Goal: Task Accomplishment & Management: Use online tool/utility

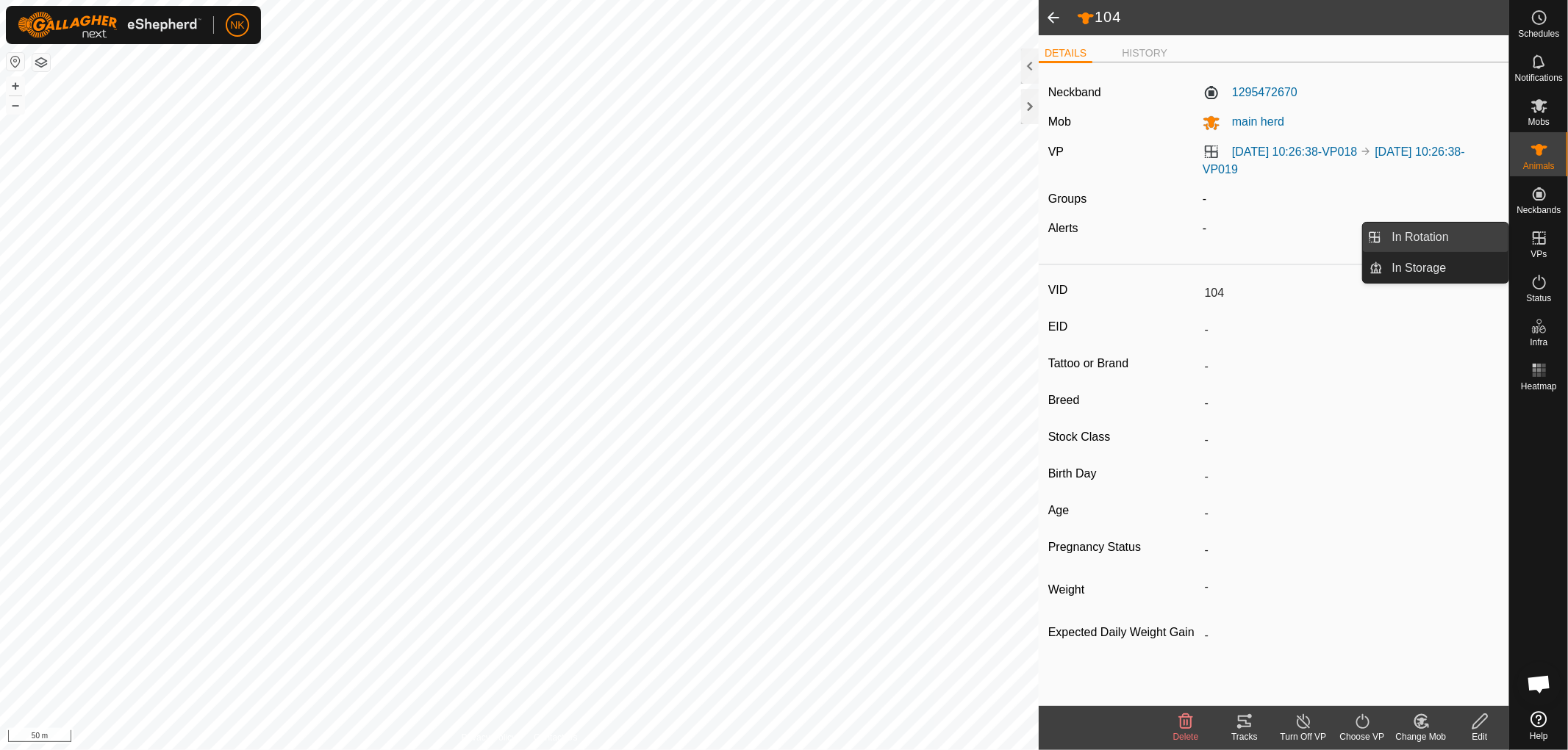
click at [1442, 233] on link "In Rotation" at bounding box center [1445, 237] width 126 height 29
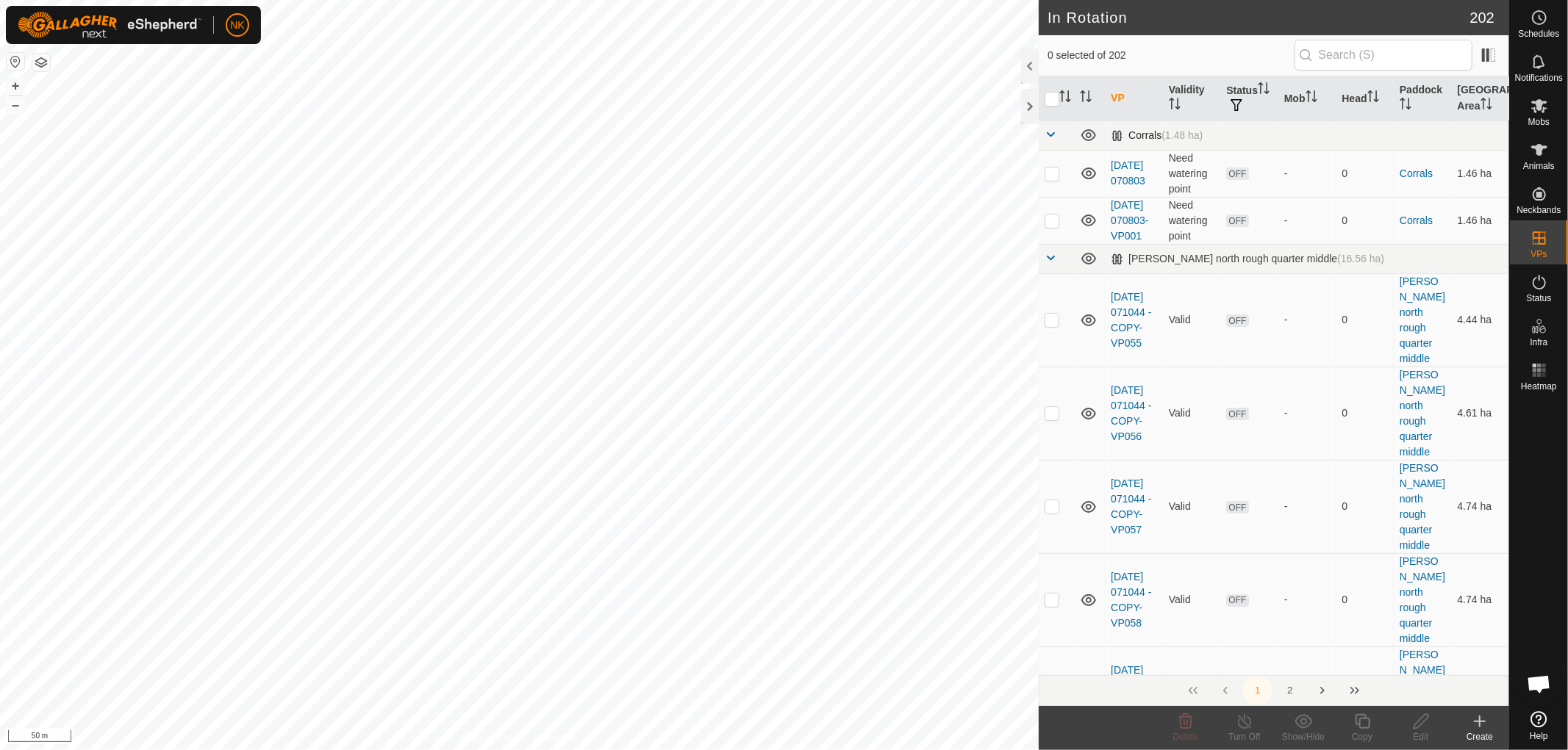
click at [1047, 134] on span at bounding box center [1050, 134] width 12 height 12
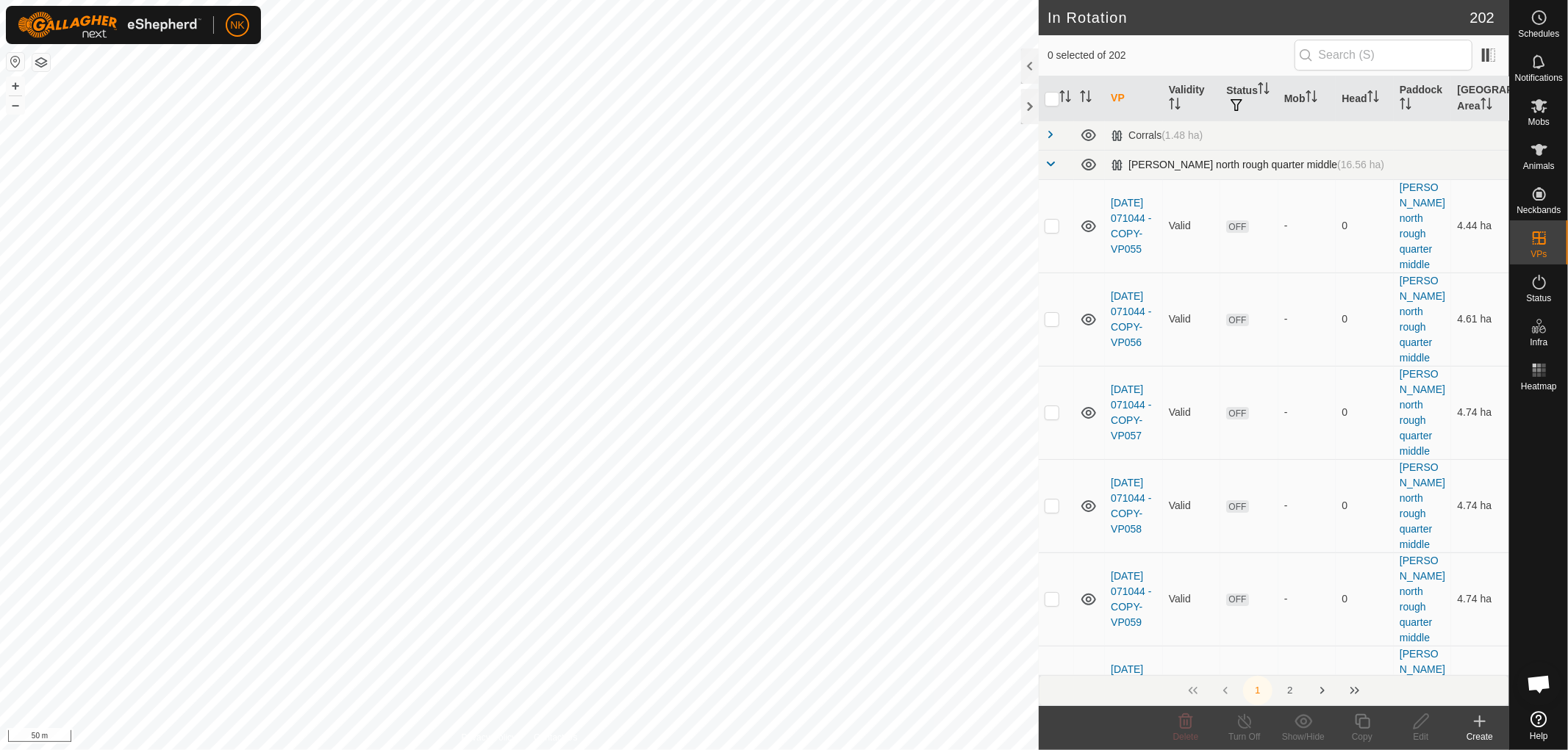
click at [1049, 163] on span at bounding box center [1050, 163] width 12 height 12
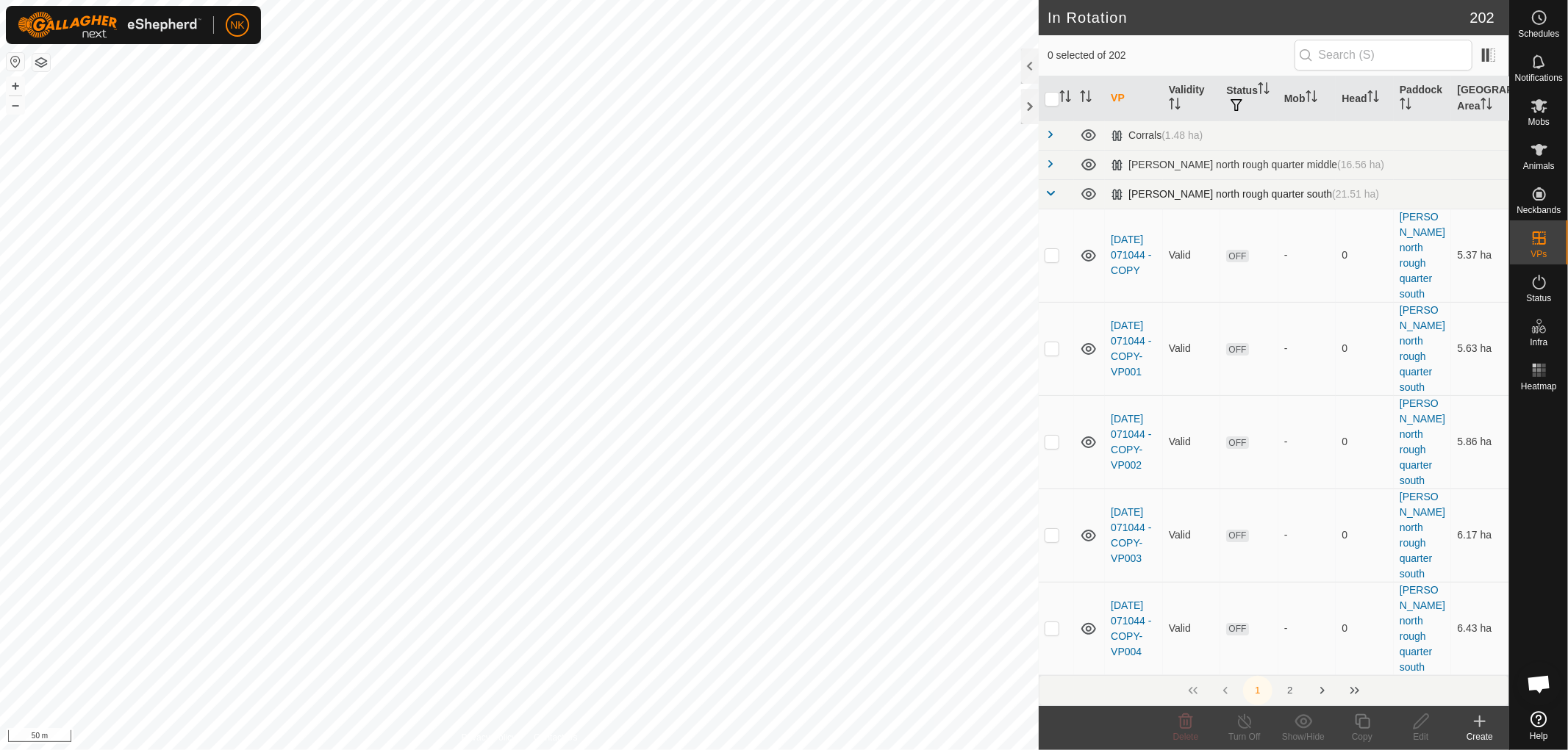
click at [1052, 196] on span at bounding box center [1050, 194] width 12 height 12
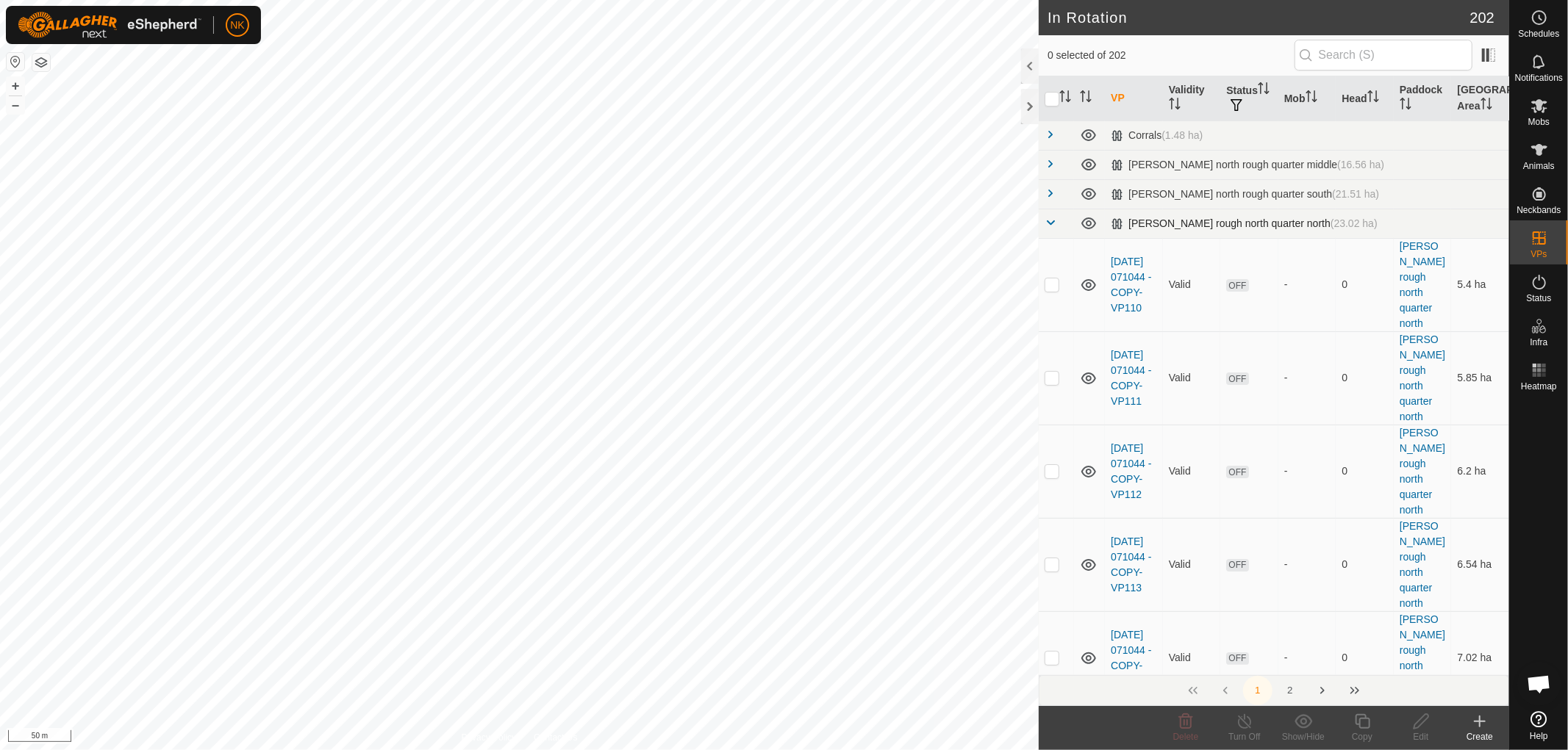
click at [1049, 223] on span at bounding box center [1050, 223] width 12 height 12
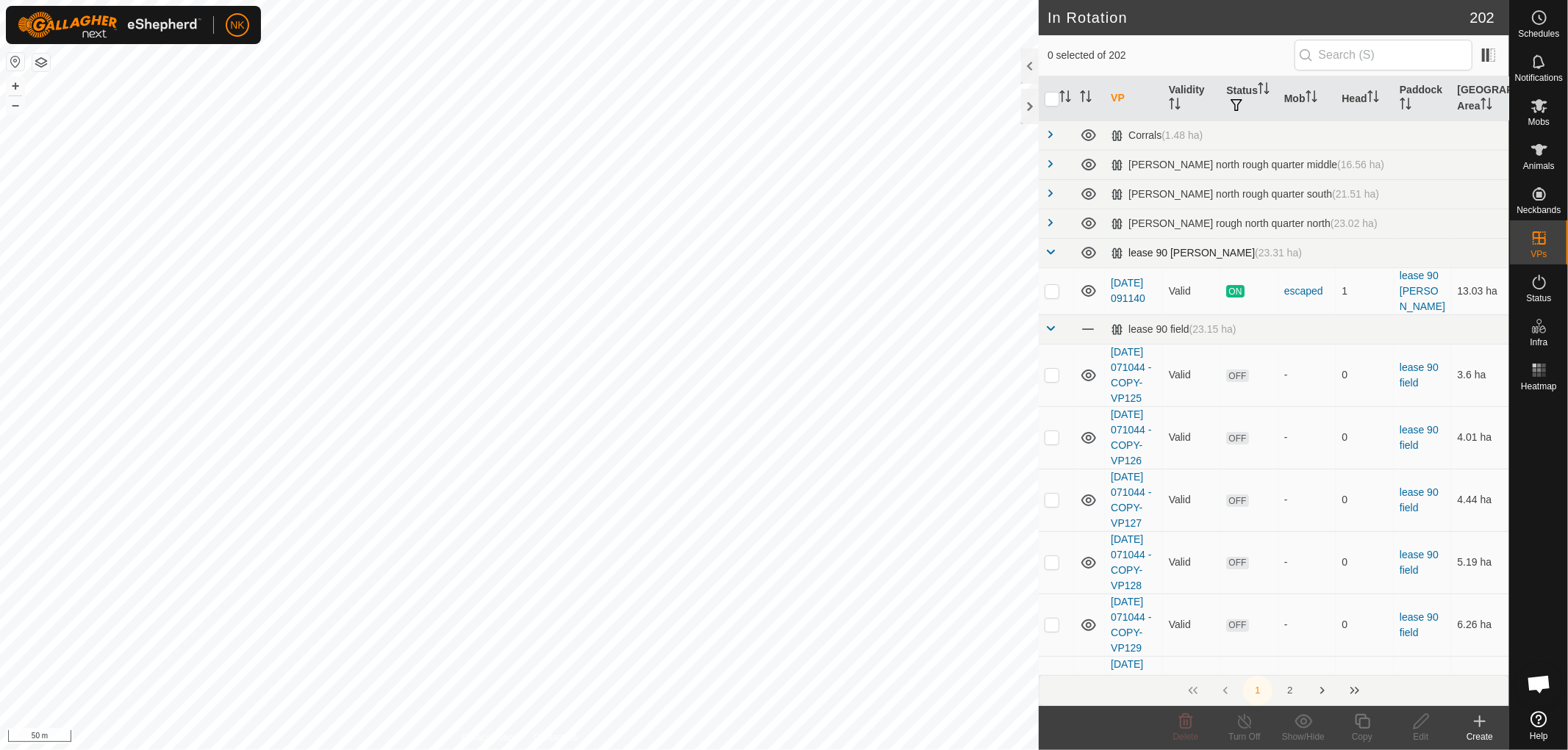
click at [1049, 251] on span at bounding box center [1050, 252] width 12 height 12
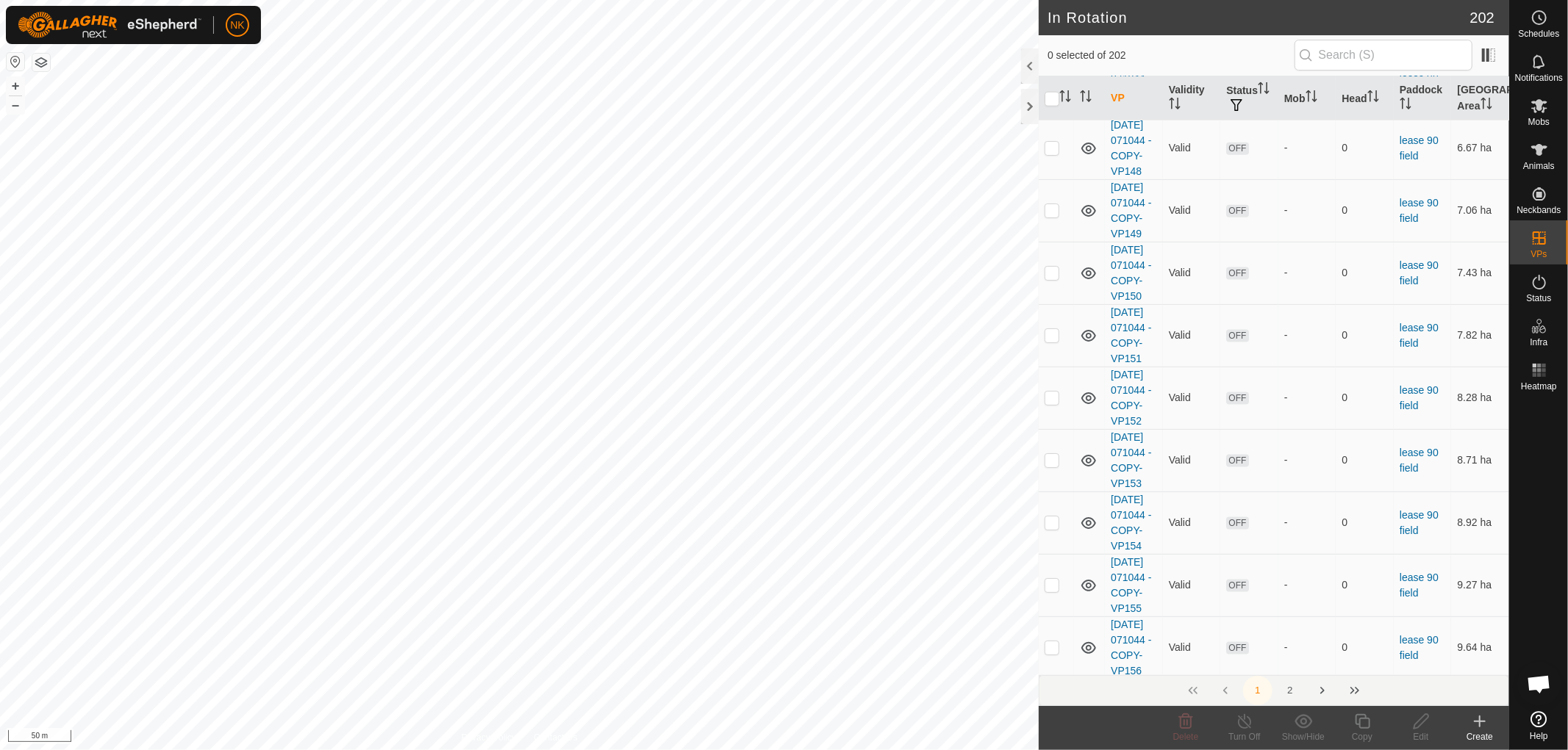
scroll to position [1795, 0]
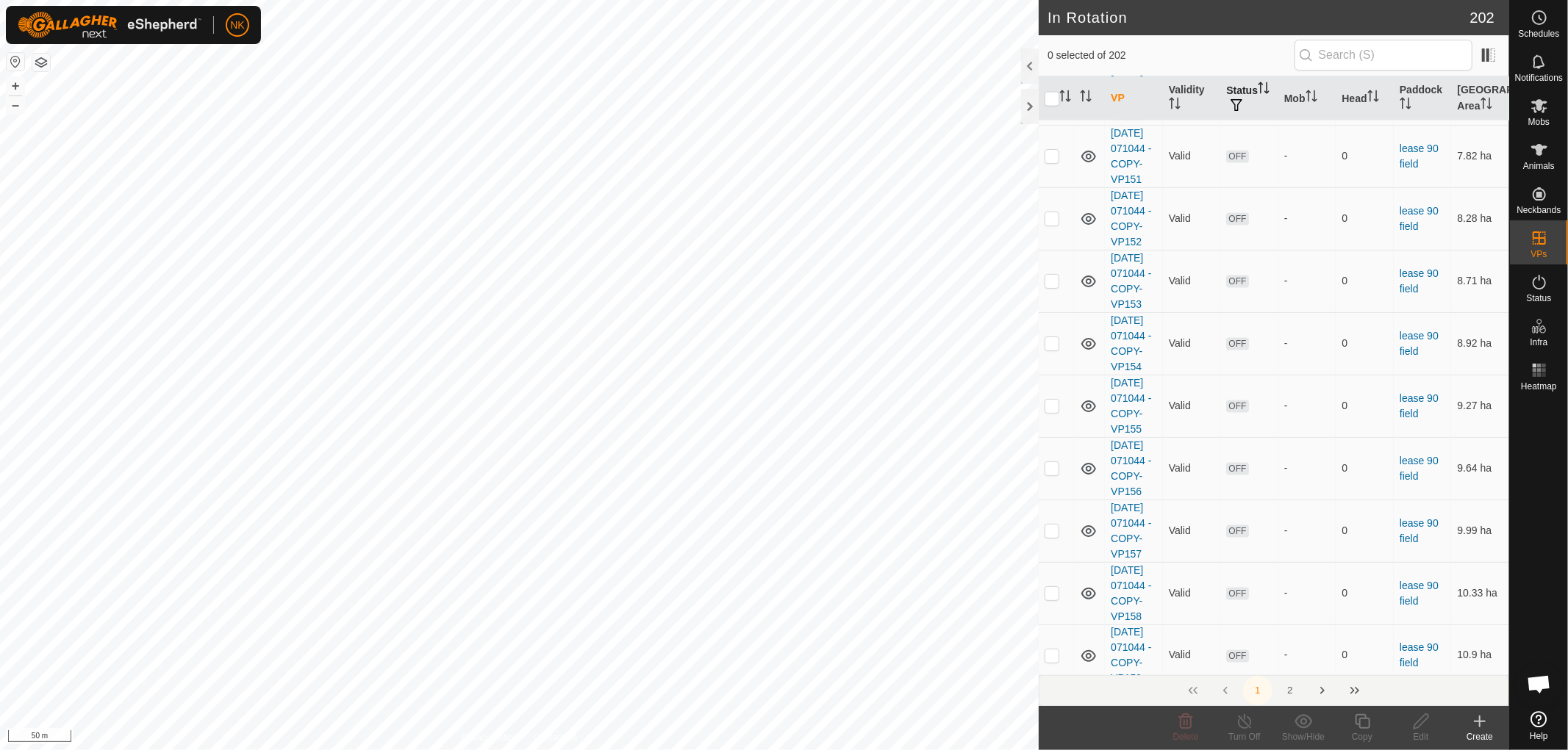
click at [1238, 83] on th "Status" at bounding box center [1249, 99] width 58 height 45
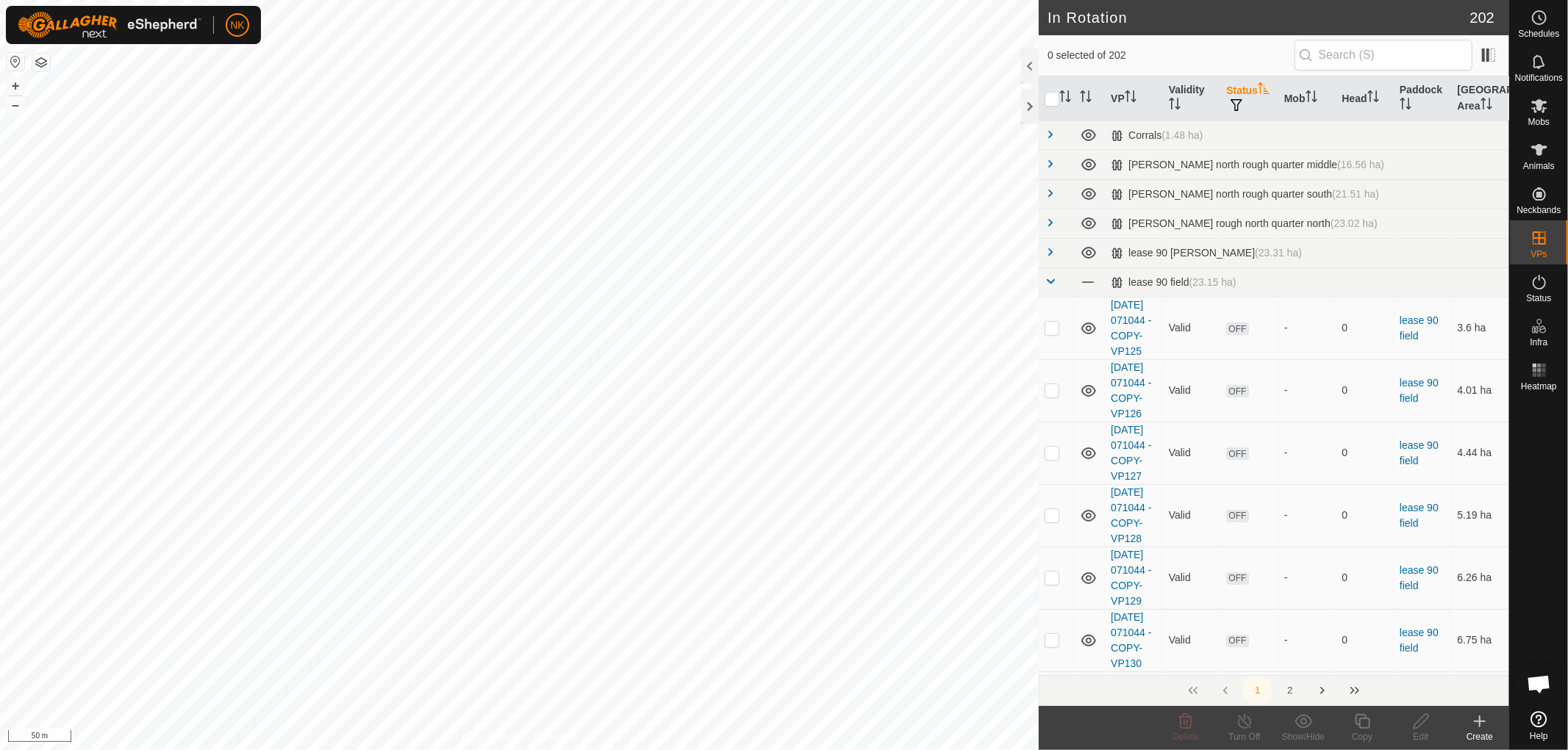
click at [1241, 108] on span "button" at bounding box center [1236, 105] width 12 height 12
click at [1247, 178] on input "ON" at bounding box center [1250, 182] width 15 height 15
checkbox input "true"
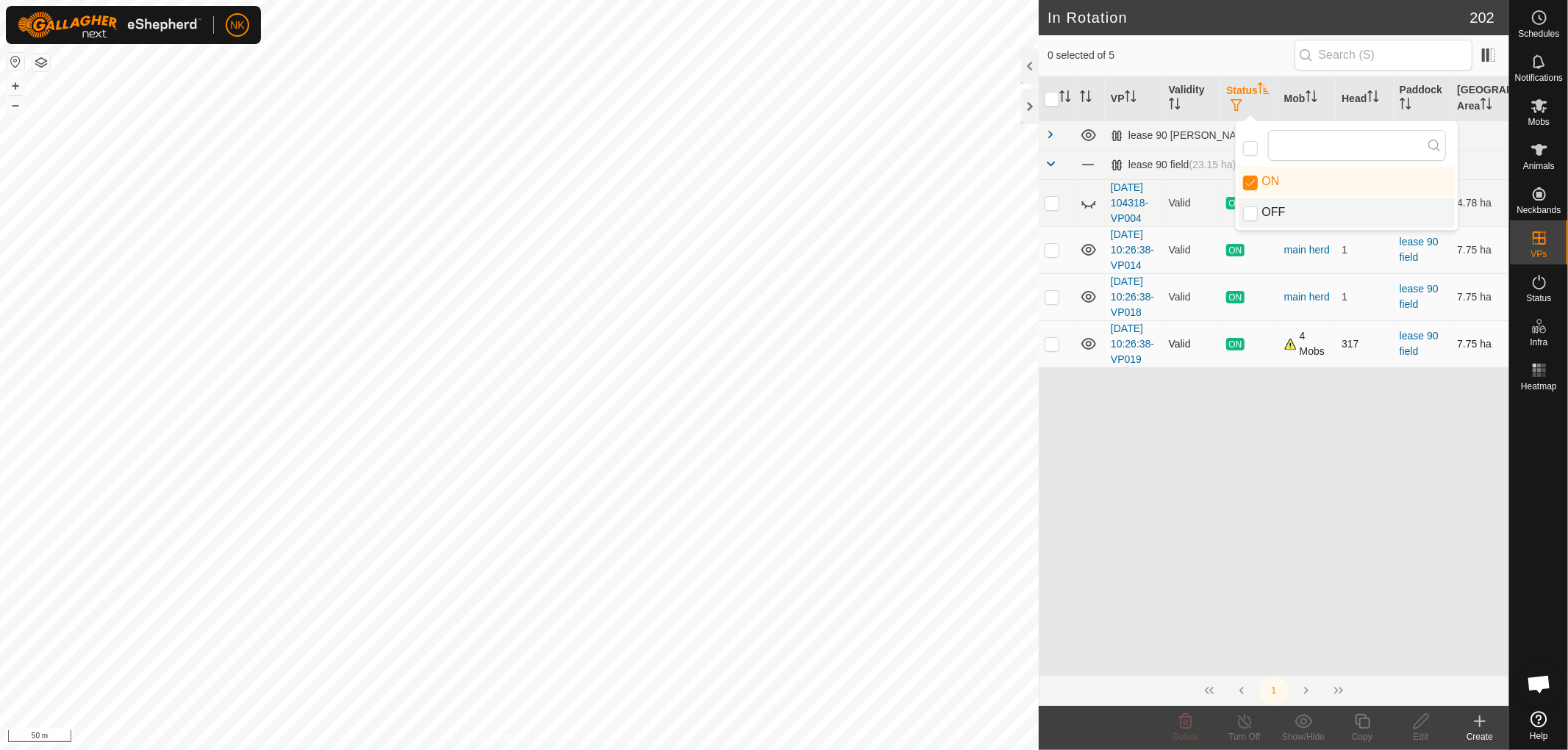
click at [1055, 349] on p-checkbox at bounding box center [1051, 343] width 15 height 12
checkbox input "true"
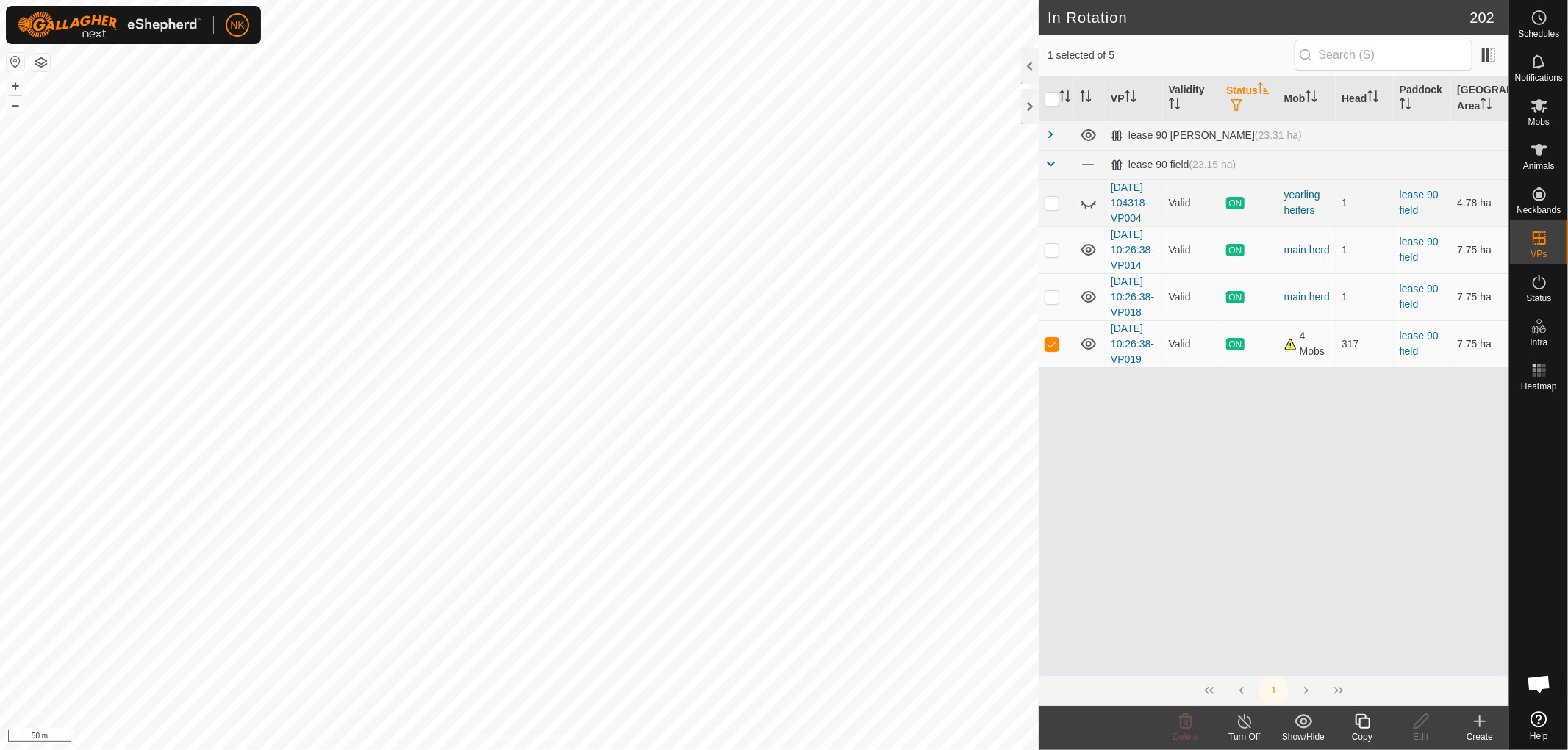
click at [1356, 718] on icon at bounding box center [1362, 721] width 15 height 15
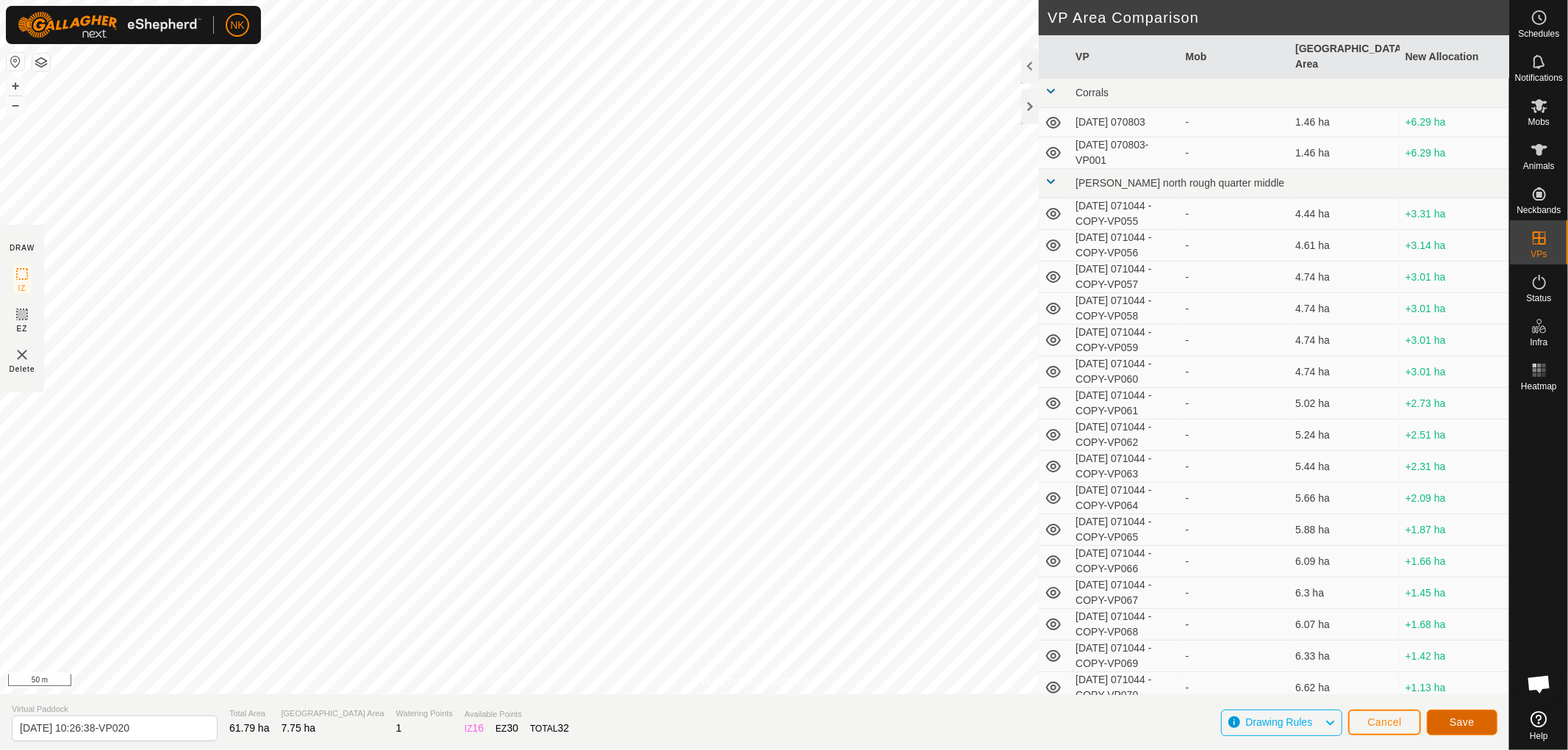
click at [1457, 725] on span "Save" at bounding box center [1462, 722] width 25 height 12
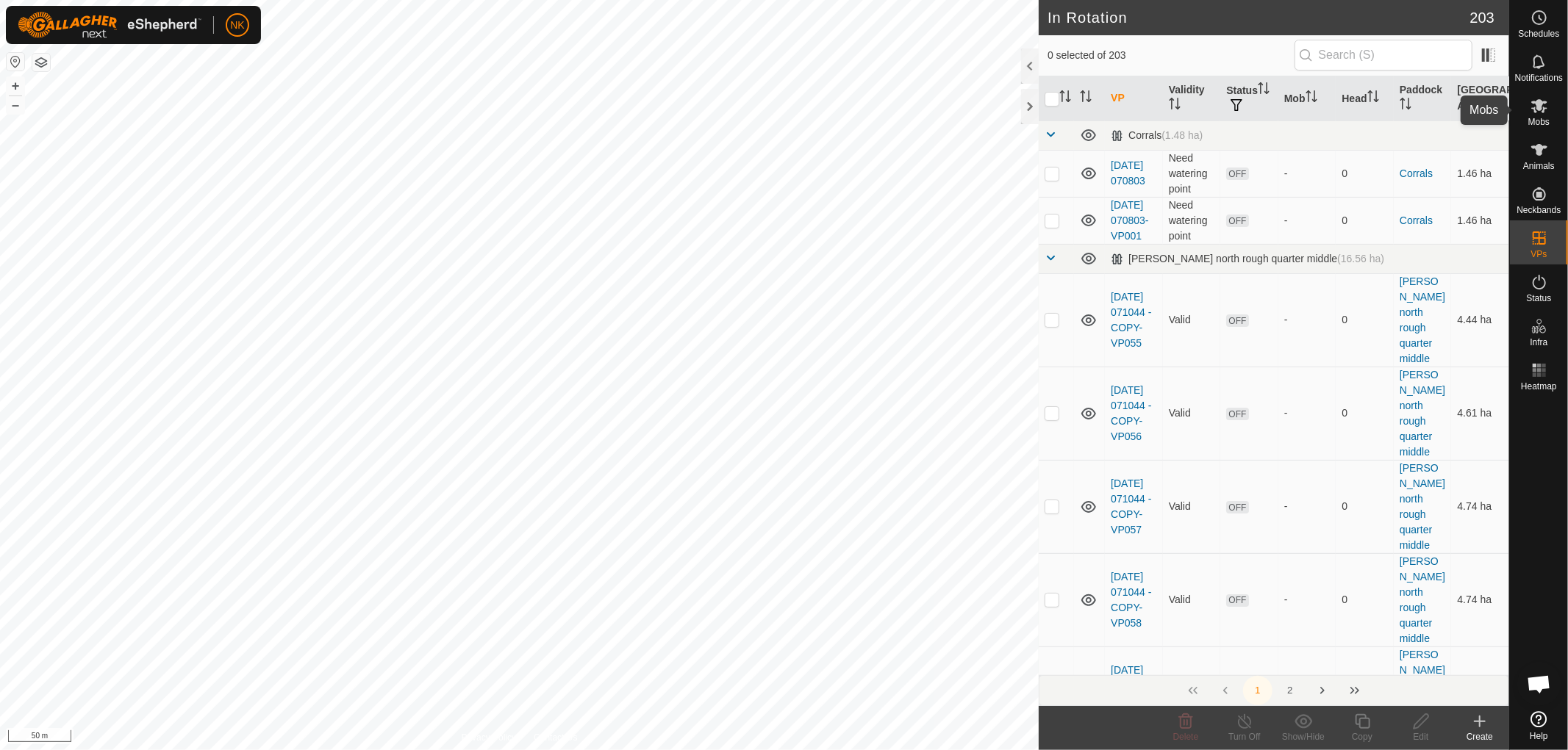
click at [1532, 121] on span "Mobs" at bounding box center [1539, 122] width 21 height 9
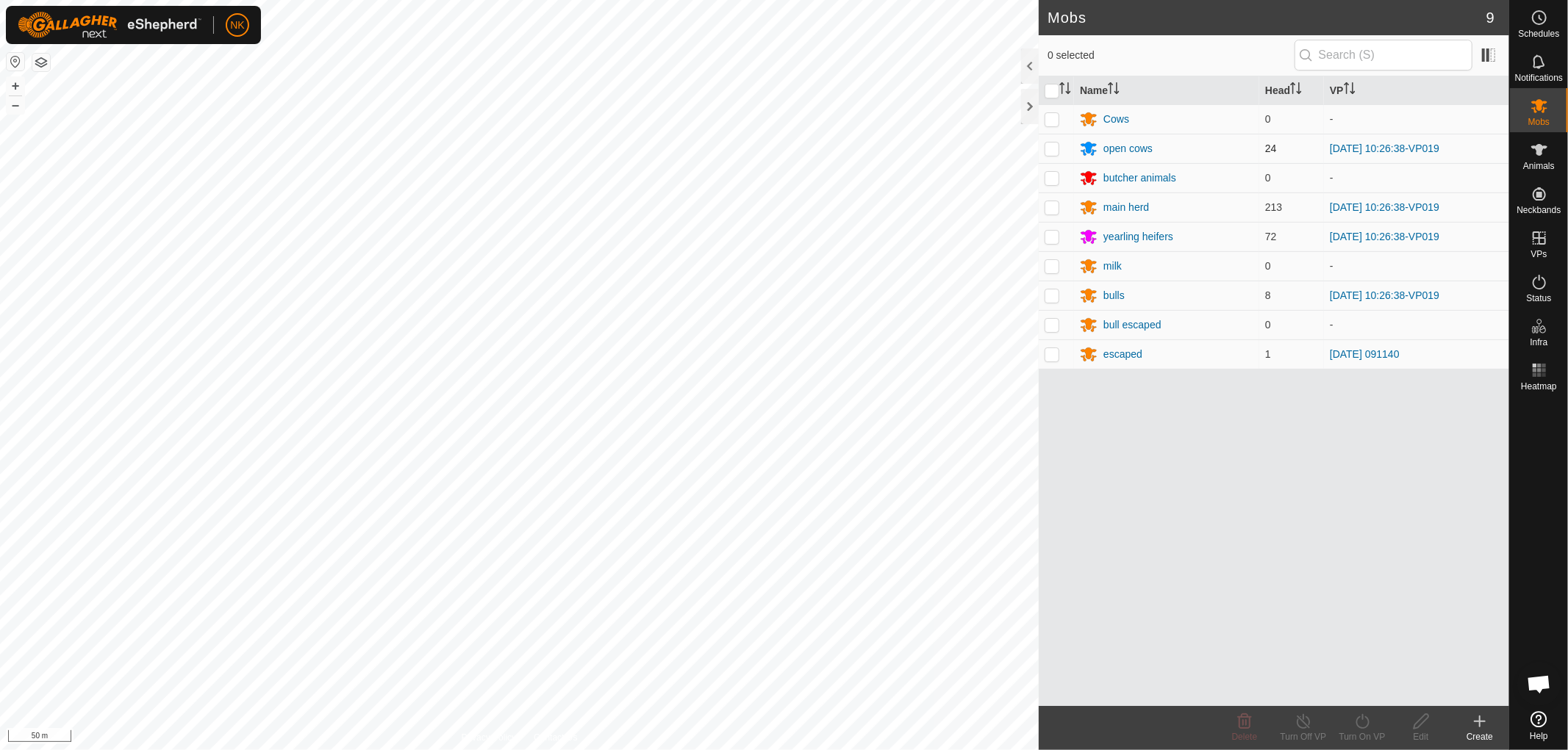
click at [1048, 152] on p-checkbox at bounding box center [1051, 148] width 15 height 12
checkbox input "true"
click at [1062, 205] on td at bounding box center [1056, 207] width 35 height 29
checkbox input "true"
click at [1052, 242] on p-tablecheckbox at bounding box center [1051, 236] width 15 height 12
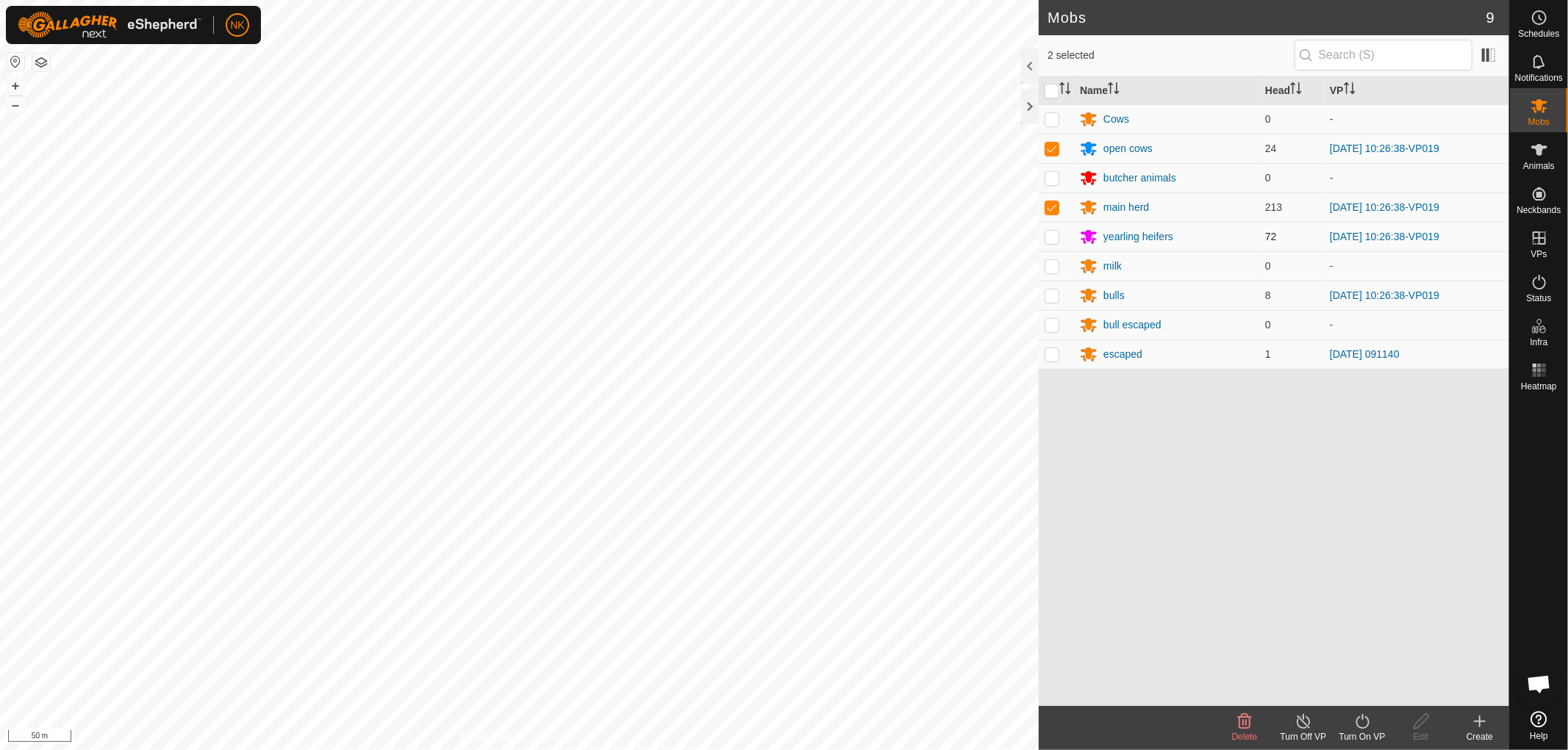
checkbox input "true"
click at [1047, 293] on p-checkbox at bounding box center [1051, 296] width 15 height 12
checkbox input "true"
click at [1365, 726] on icon at bounding box center [1362, 721] width 18 height 18
click at [1391, 695] on link "Now" at bounding box center [1406, 689] width 146 height 29
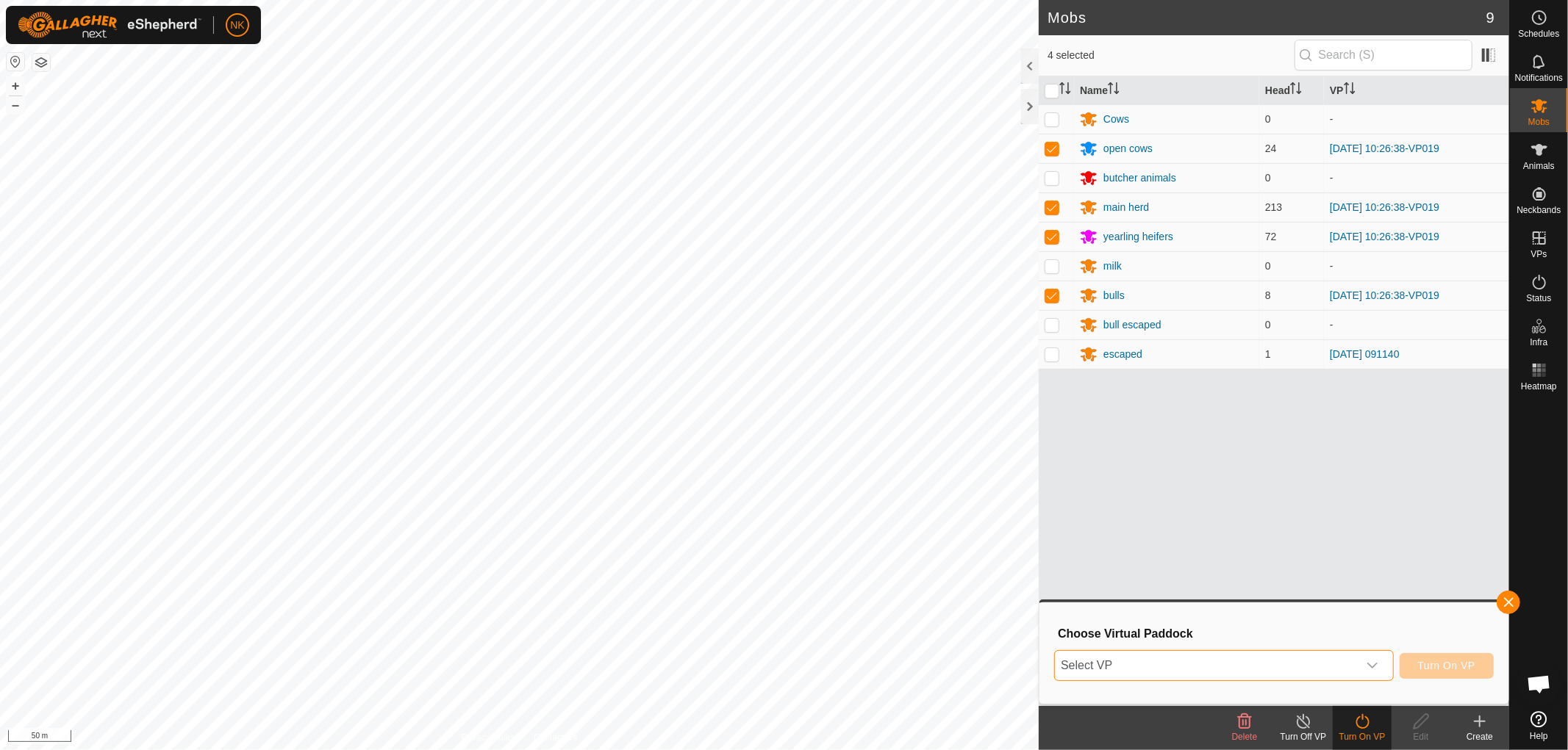
click at [1310, 661] on span "Select VP" at bounding box center [1206, 665] width 303 height 29
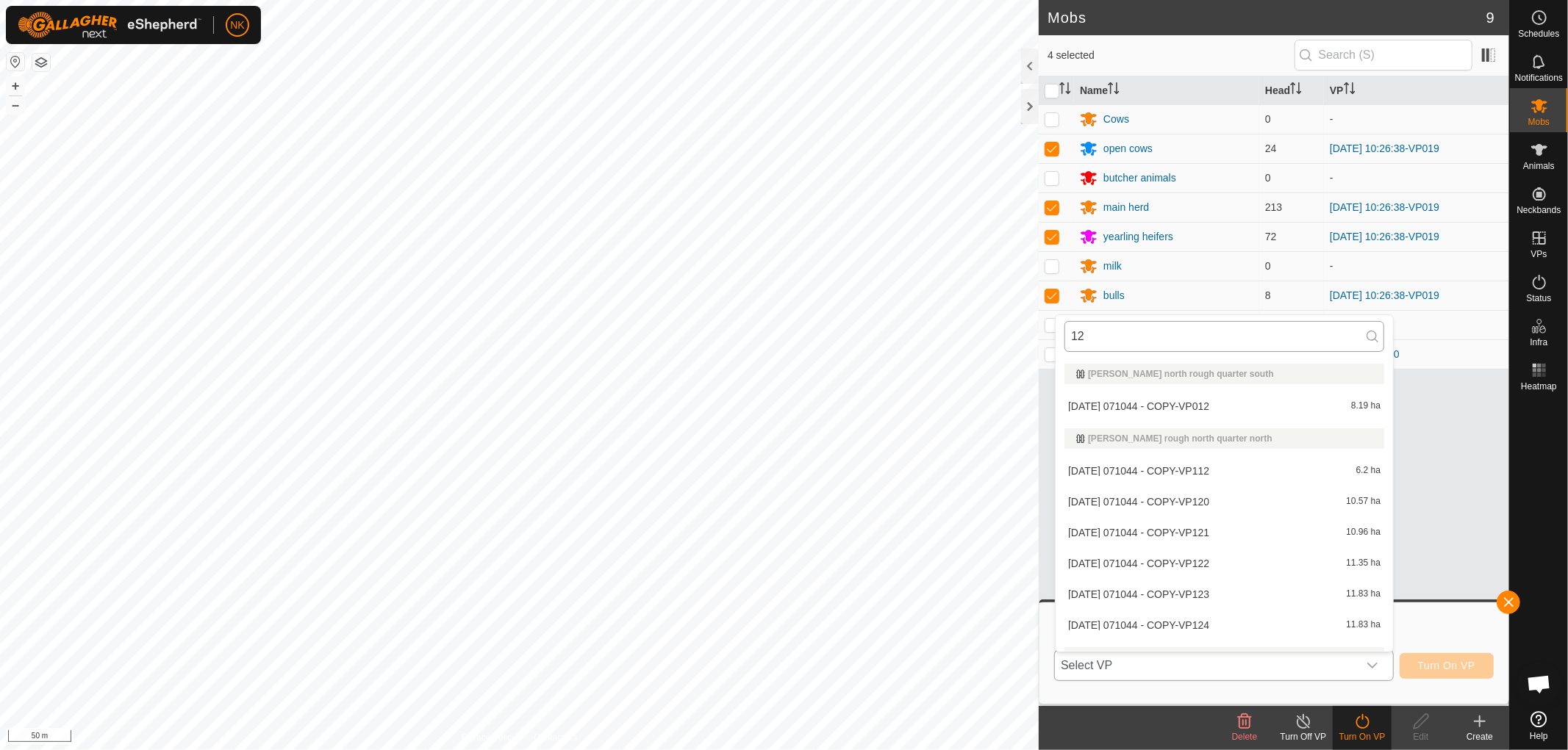
type input "120"
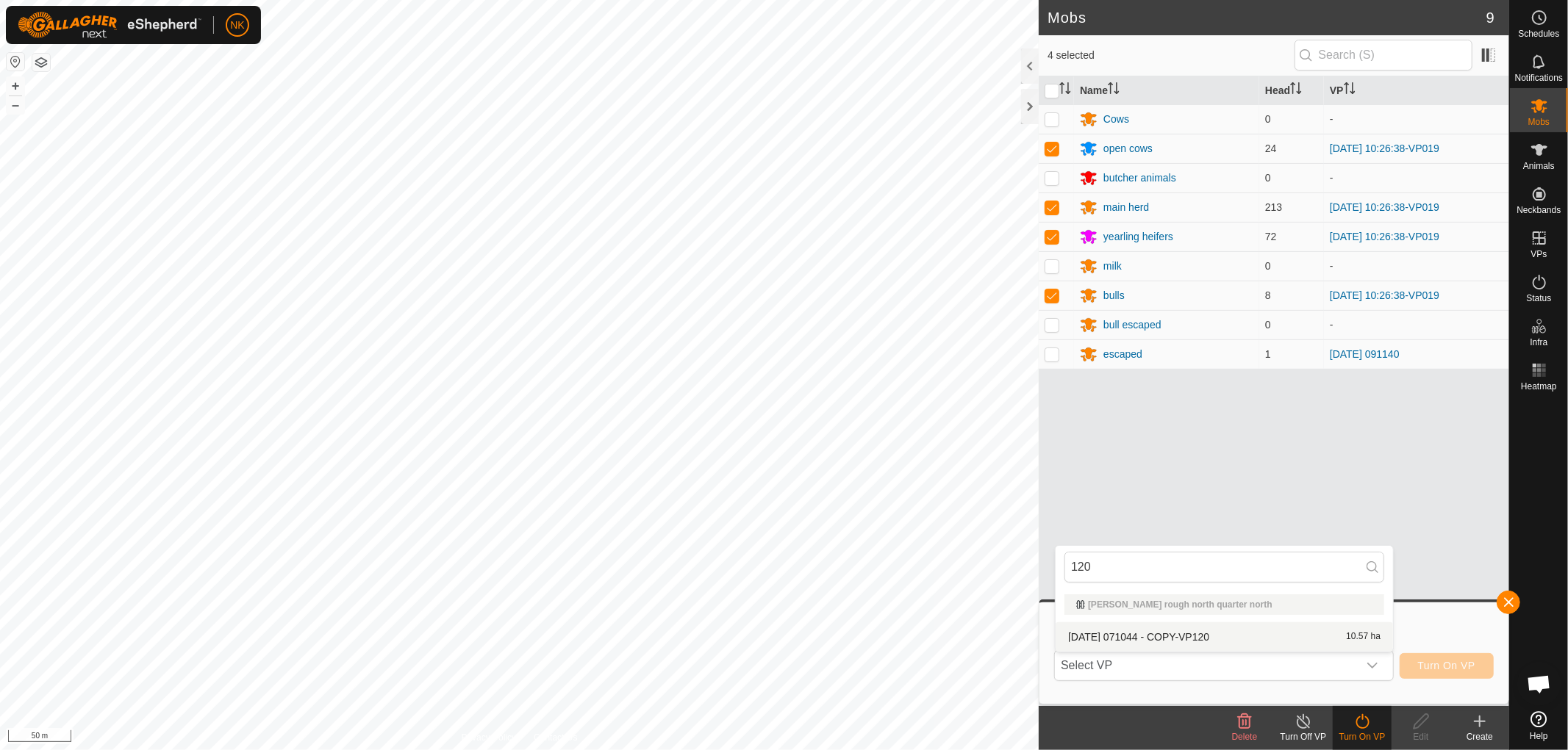
click at [962, 548] on body "NK Schedules Notifications Mobs Animals Neckbands VPs Status Infra Heatmap Help…" at bounding box center [784, 375] width 1568 height 750
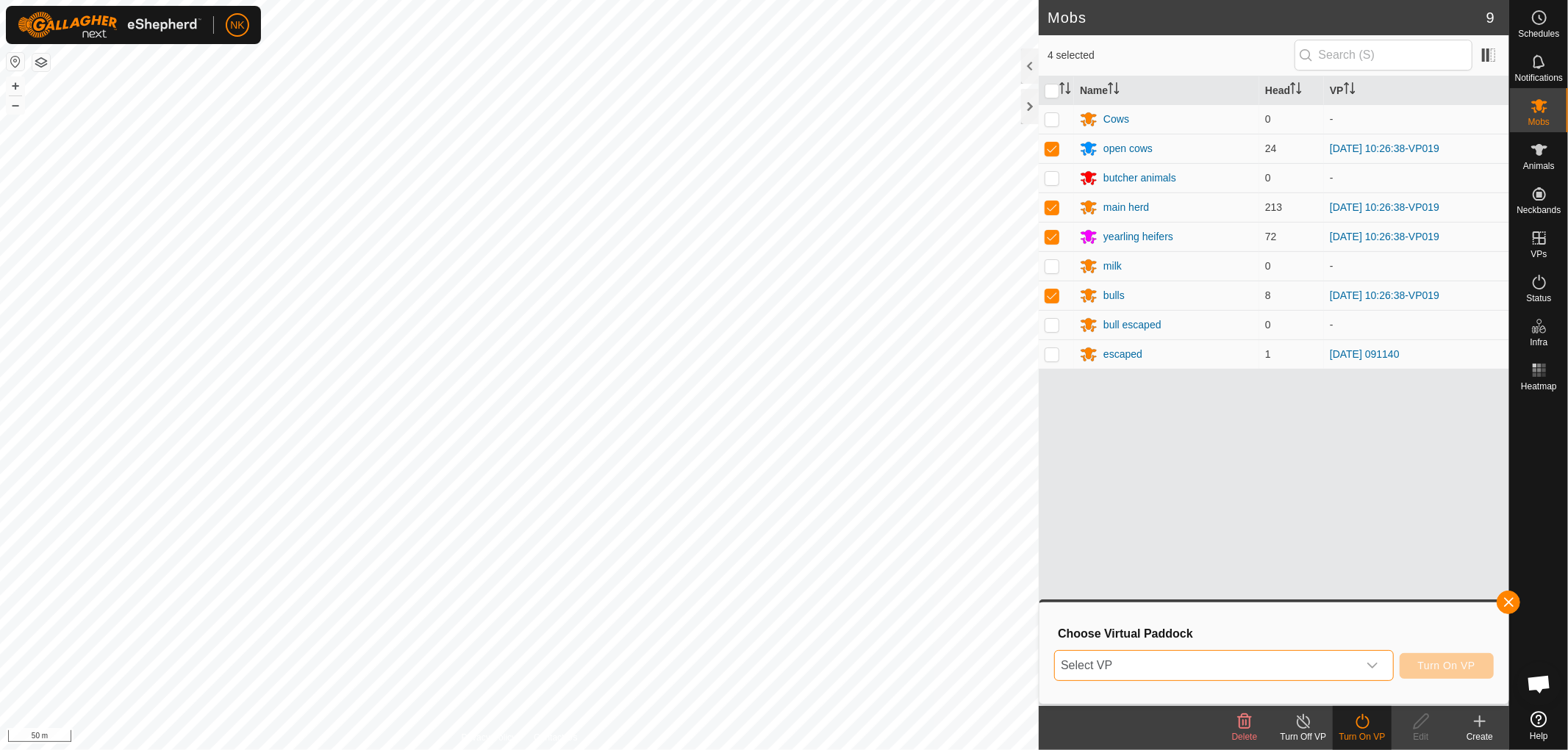
click at [1169, 679] on span "Select VP" at bounding box center [1206, 665] width 303 height 29
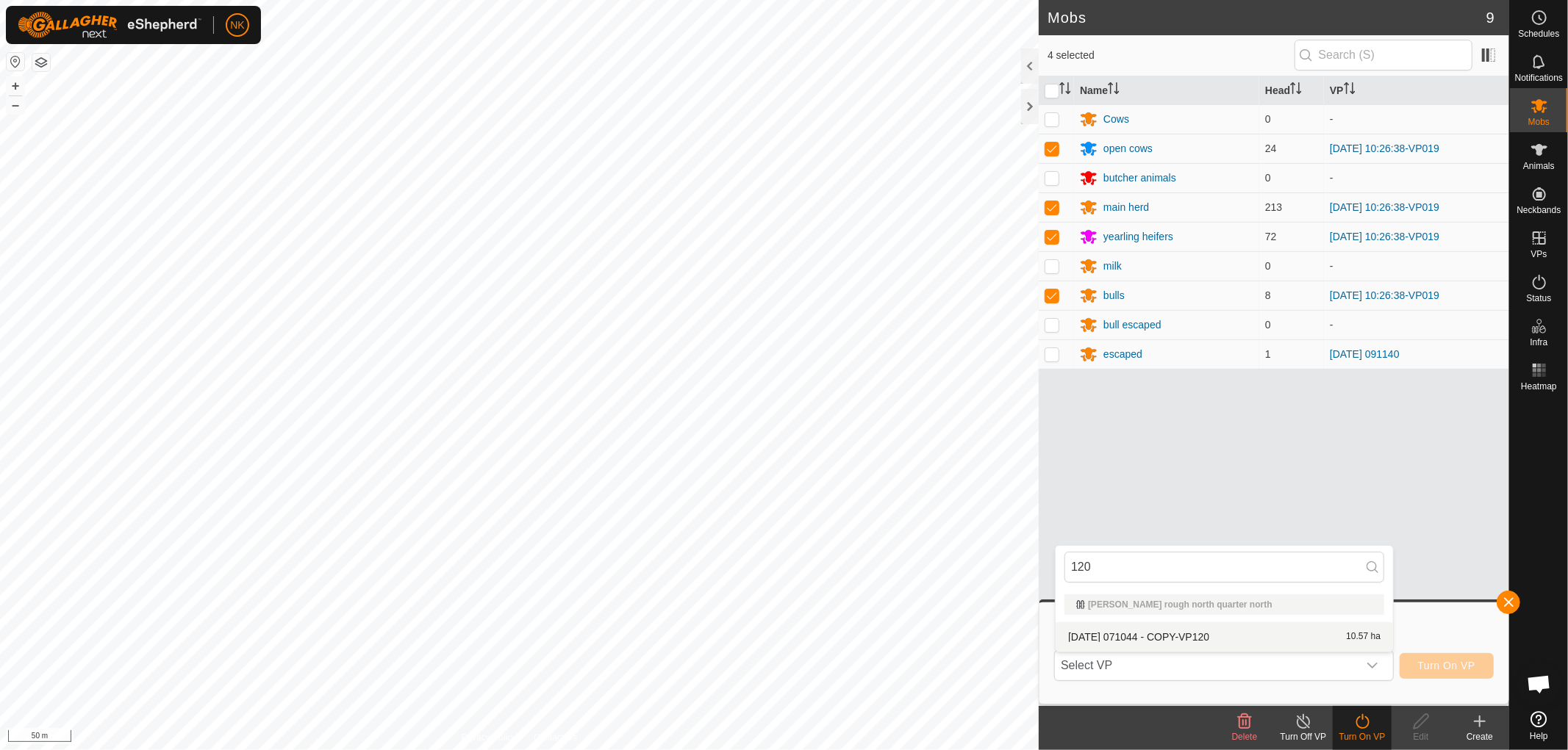
click at [1008, 548] on body "NK Schedules Notifications Mobs Animals Neckbands VPs Status Infra Heatmap Help…" at bounding box center [784, 375] width 1568 height 750
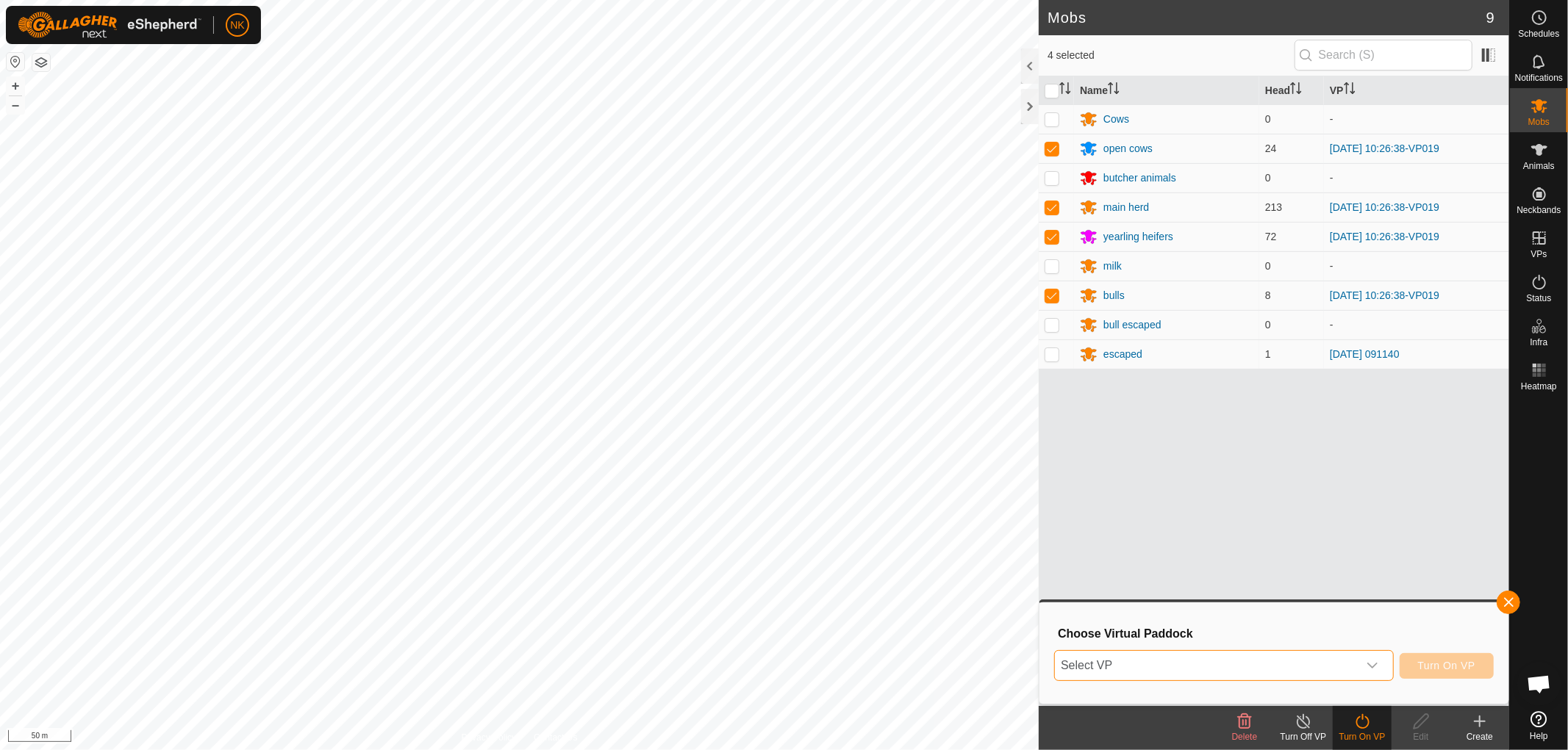
click at [1342, 670] on span "Select VP" at bounding box center [1206, 665] width 303 height 29
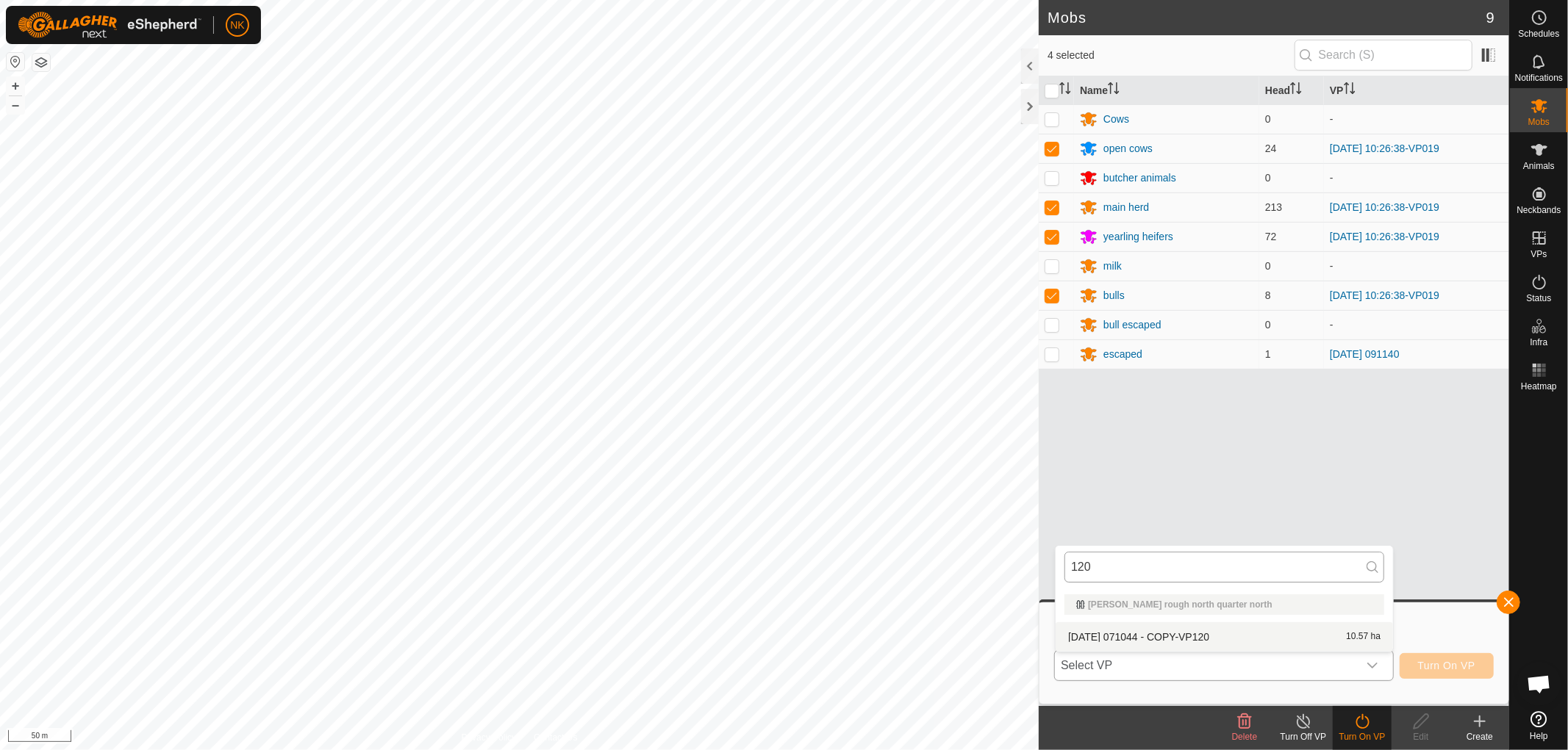
click at [1088, 560] on input "120" at bounding box center [1223, 567] width 319 height 31
drag, startPoint x: 1109, startPoint y: 565, endPoint x: 1059, endPoint y: 565, distance: 50.0
click at [1059, 565] on div "120" at bounding box center [1223, 567] width 338 height 43
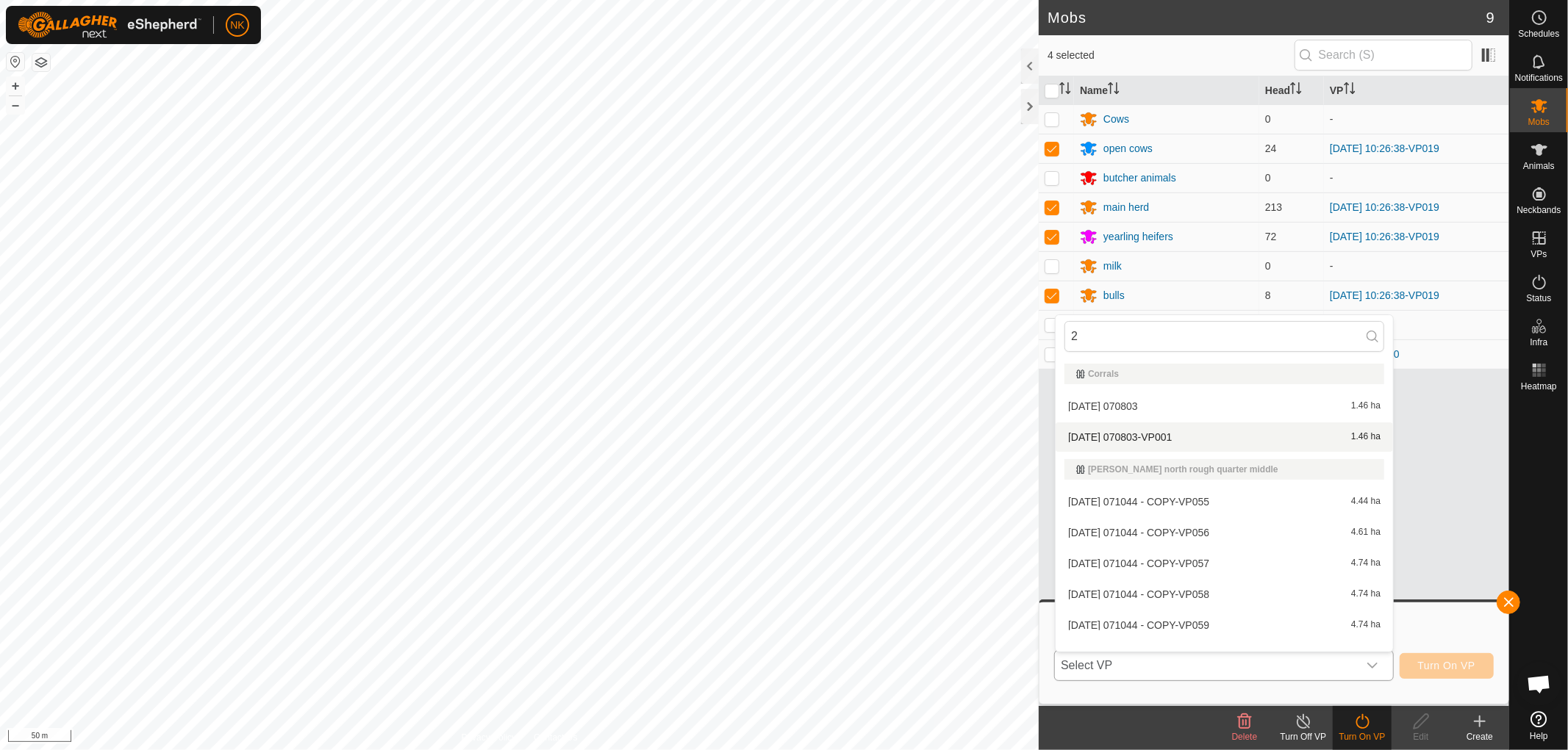
type input "20"
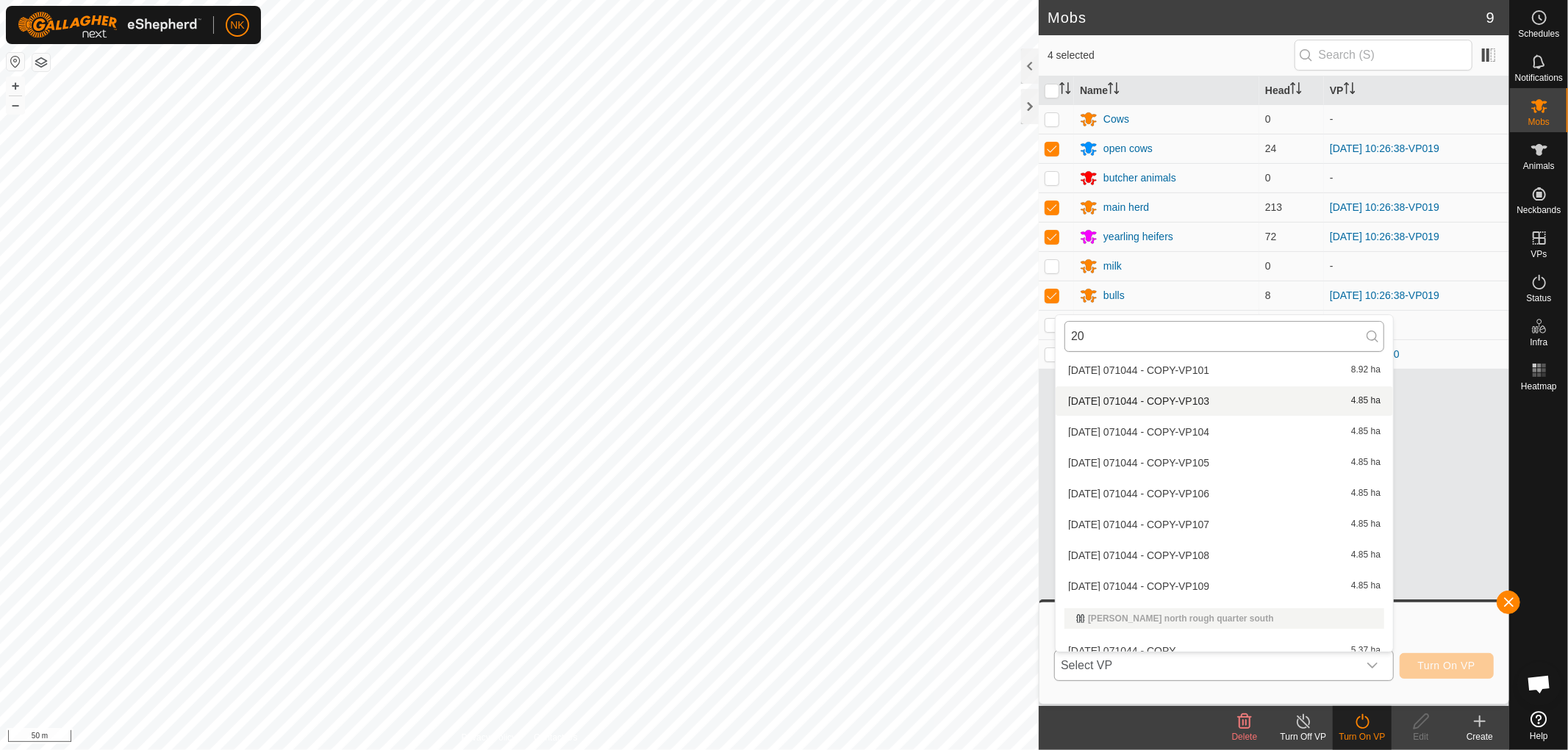
scroll to position [1547, 0]
click at [942, 339] on body "NK Schedules Notifications Mobs Animals Neckbands VPs Status Infra Heatmap Help…" at bounding box center [784, 375] width 1568 height 750
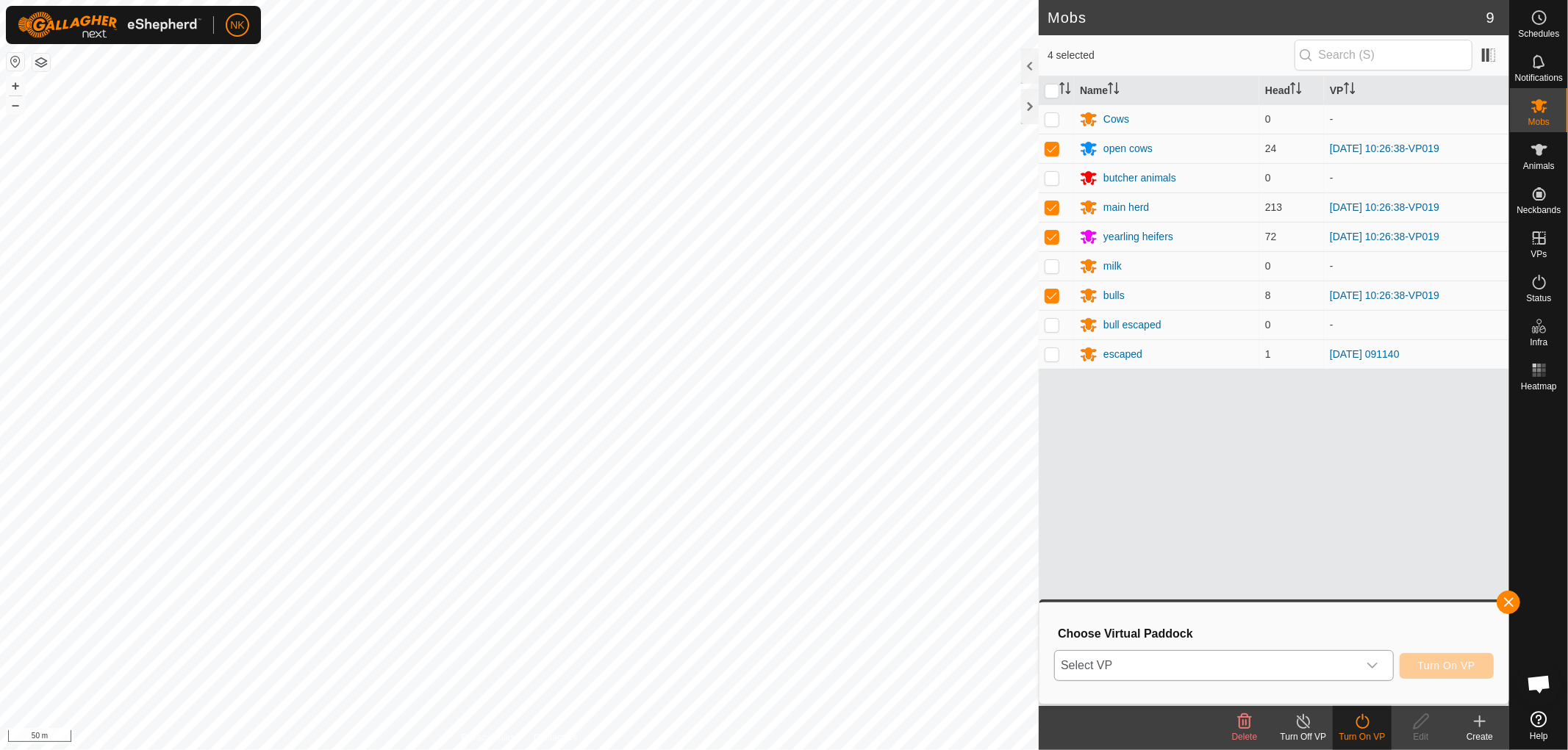
click at [1273, 669] on span "Select VP" at bounding box center [1206, 665] width 303 height 29
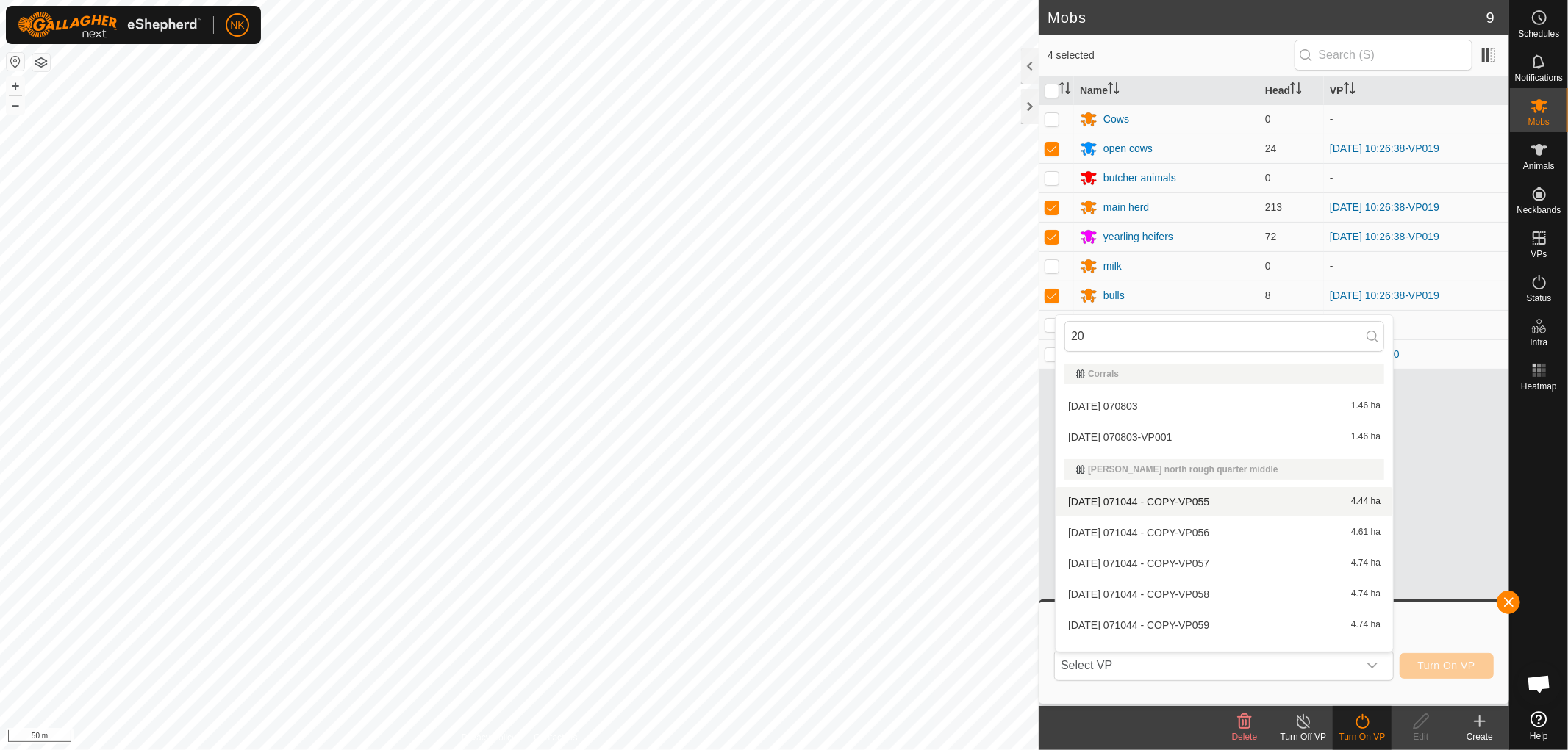
scroll to position [18, 0]
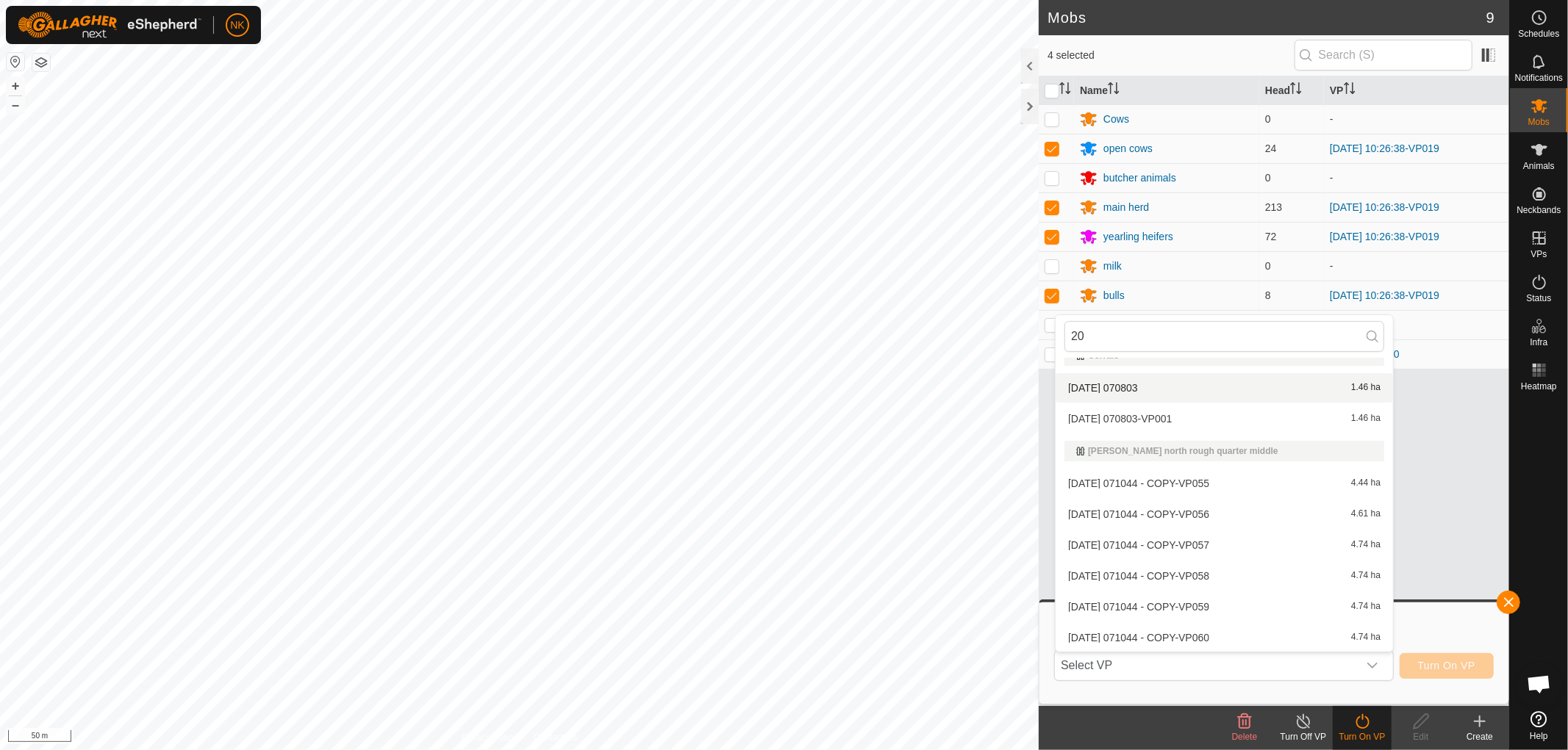
drag, startPoint x: 1132, startPoint y: 343, endPoint x: 1052, endPoint y: 339, distance: 80.1
click at [1053, 339] on body "NK Schedules Notifications Mobs Animals Neckbands VPs Status Infra Heatmap Help…" at bounding box center [784, 375] width 1568 height 750
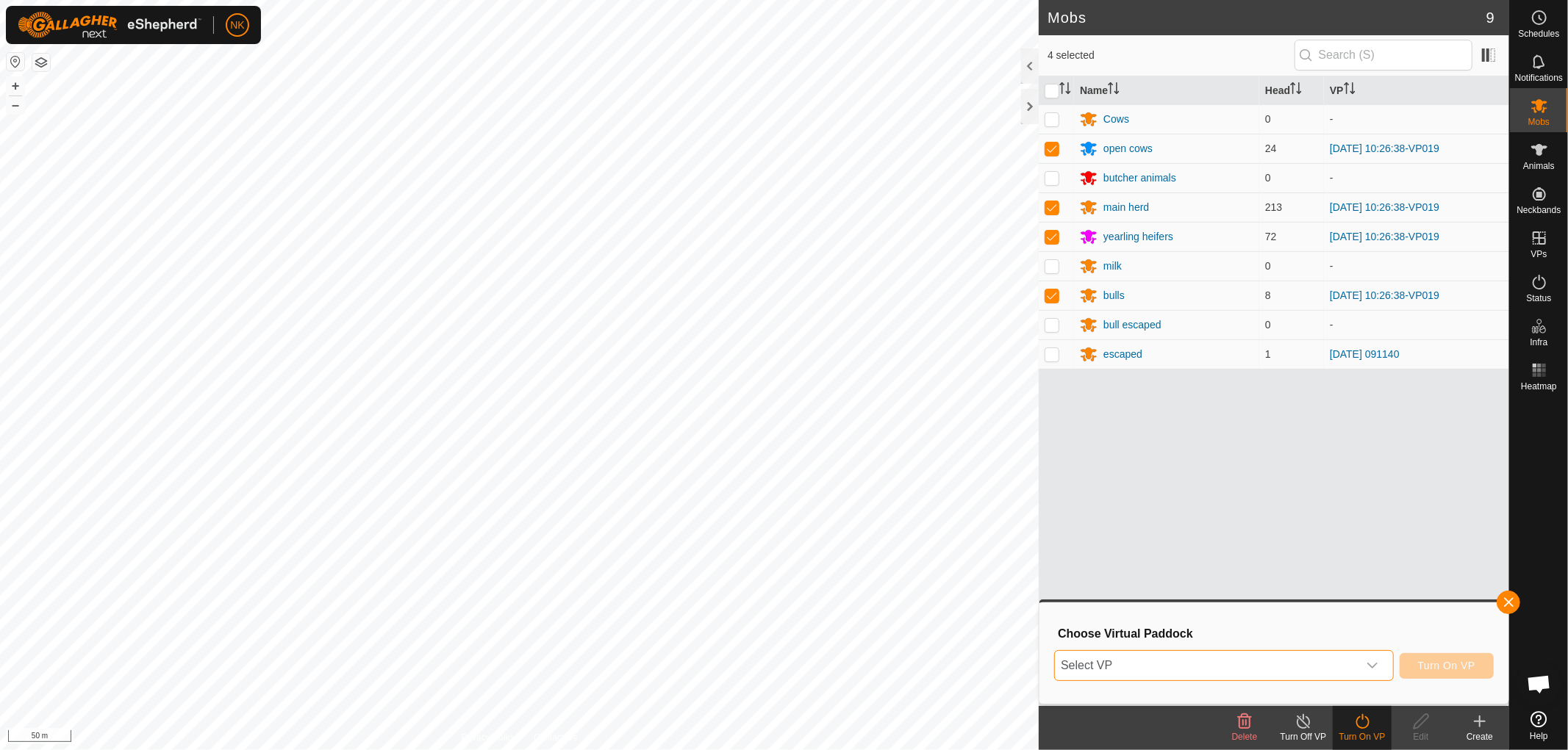
click at [1123, 658] on span "Select VP" at bounding box center [1206, 665] width 303 height 29
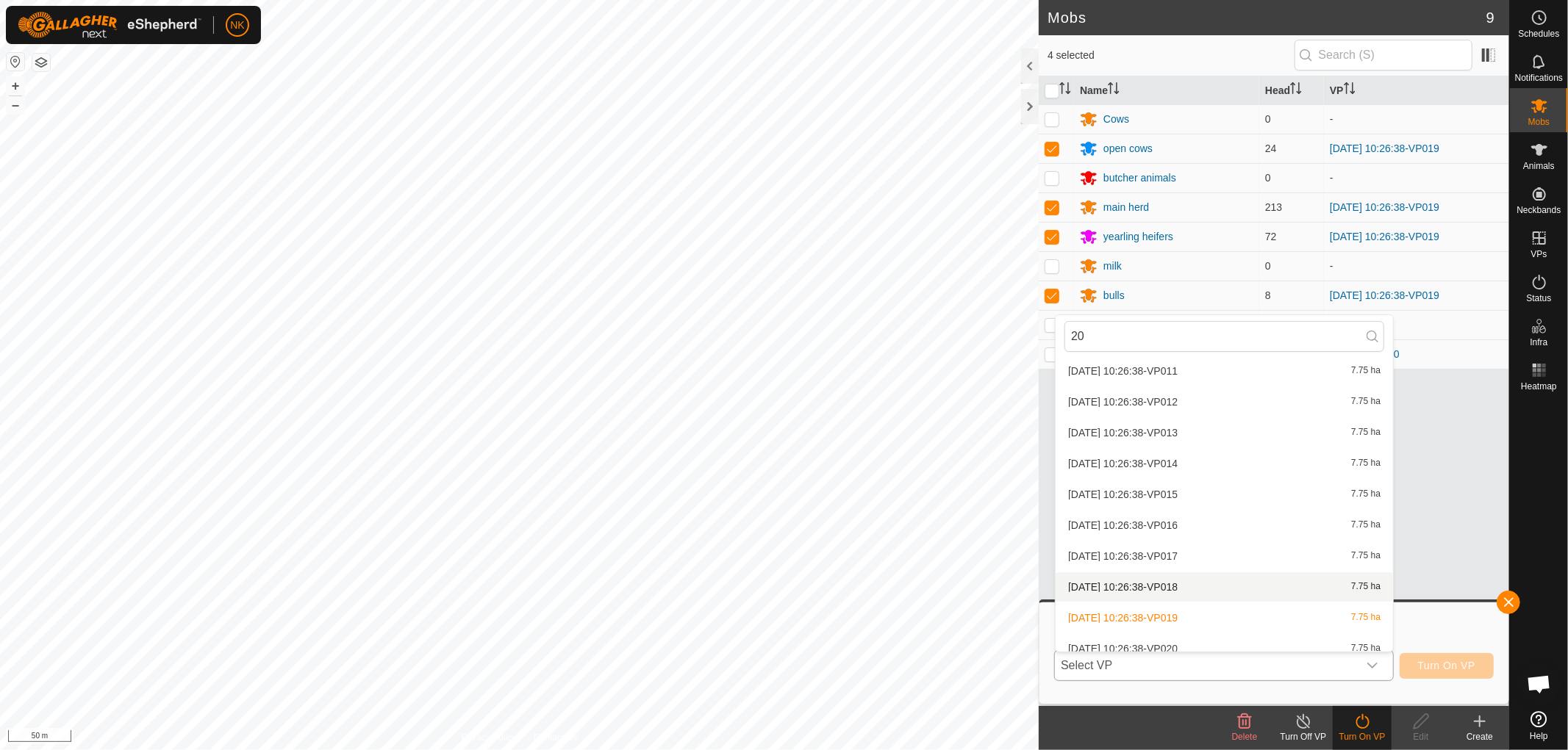
scroll to position [6164, 0]
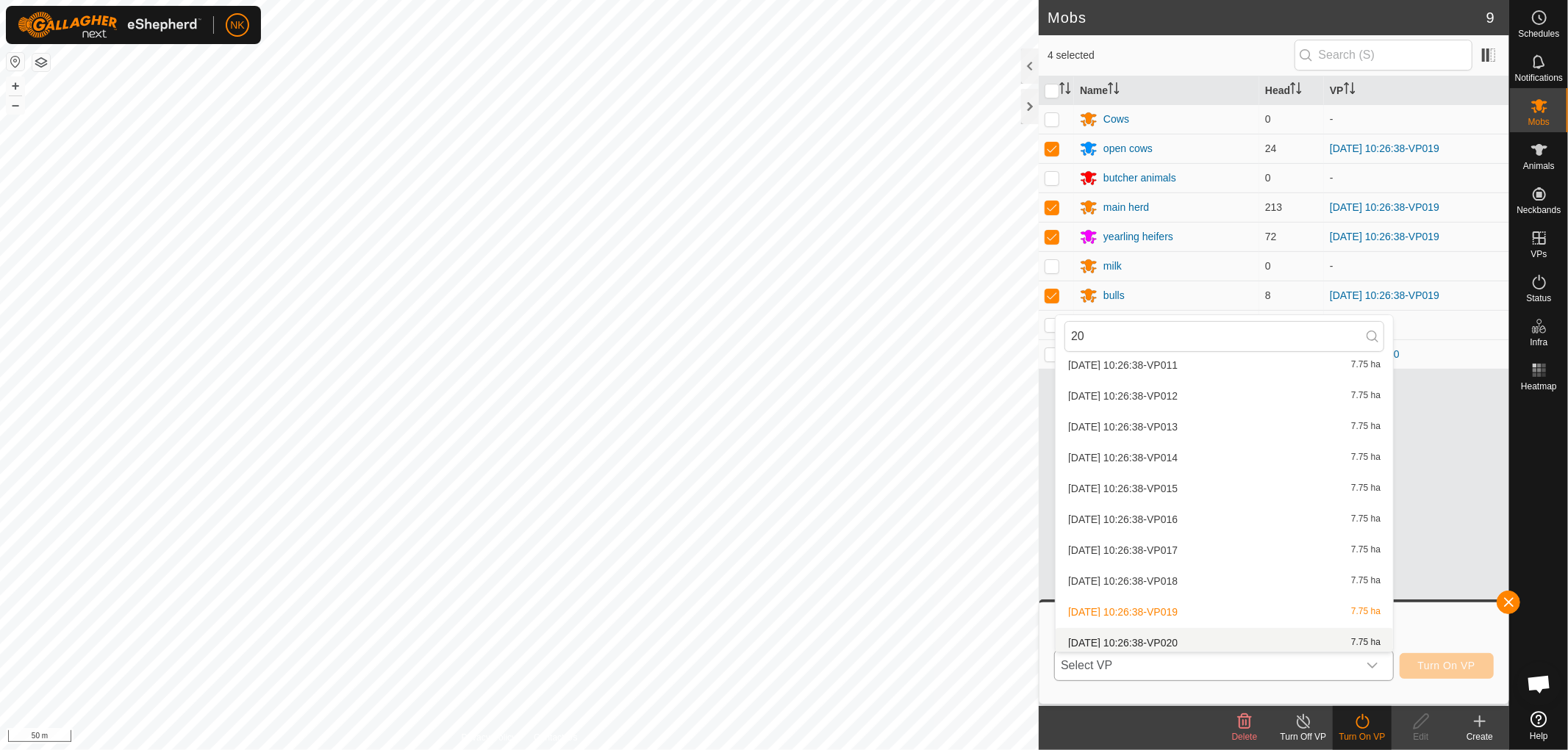
click at [1174, 635] on li "[DATE] 10:26:38-VP020 7.75 ha" at bounding box center [1223, 643] width 338 height 29
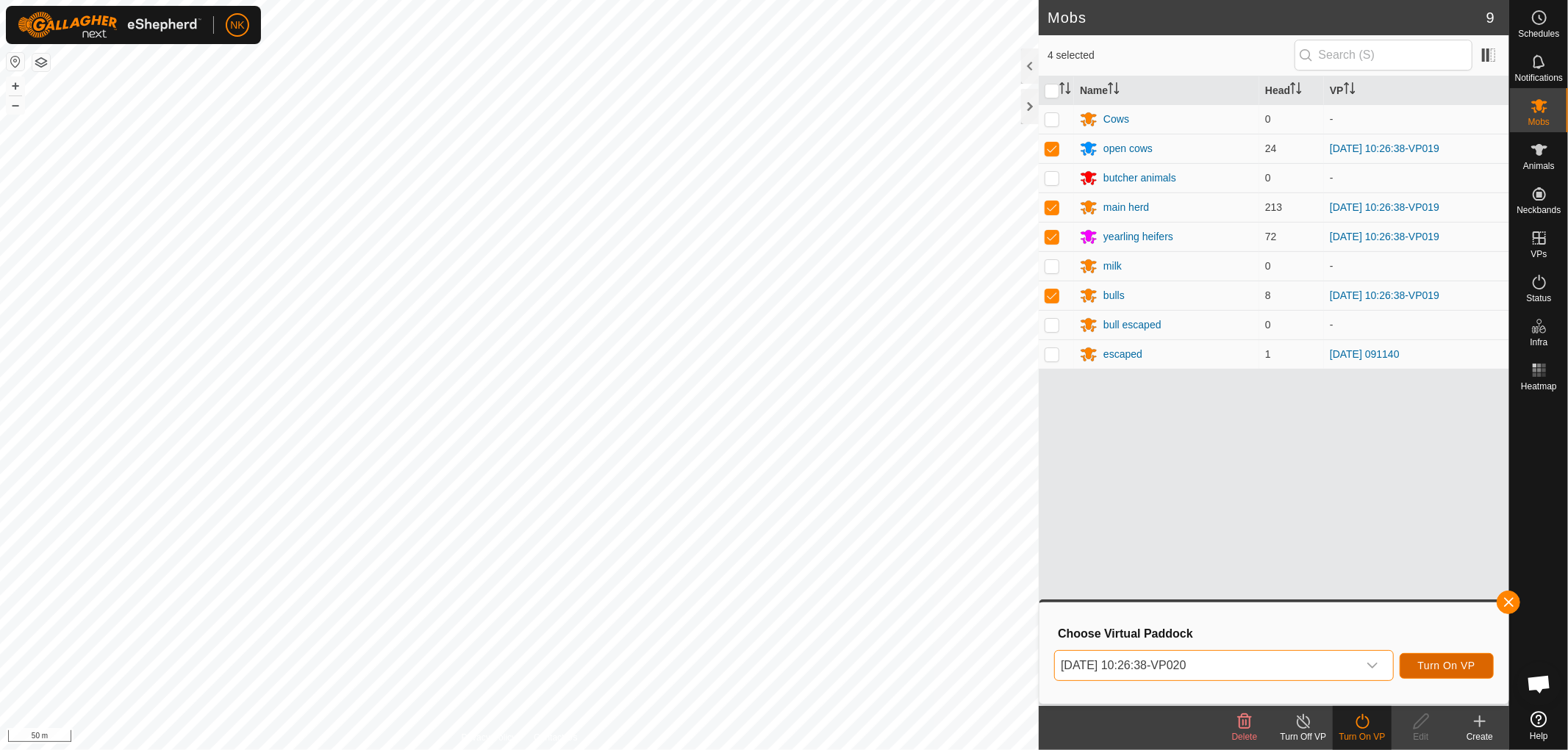
click at [1476, 654] on button "Turn On VP" at bounding box center [1446, 665] width 94 height 25
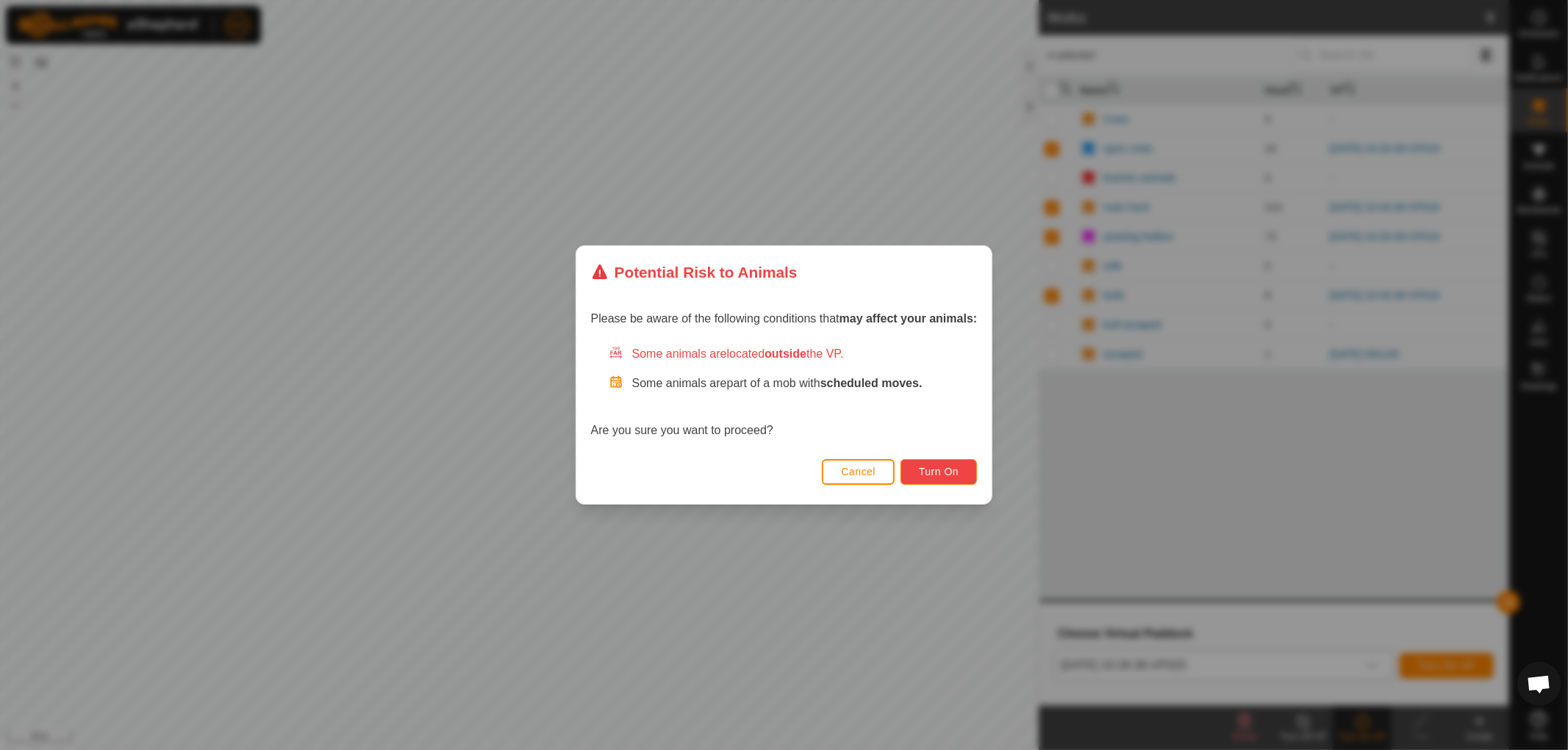
click at [939, 482] on button "Turn On" at bounding box center [938, 472] width 77 height 25
